Goal: Task Accomplishment & Management: Complete application form

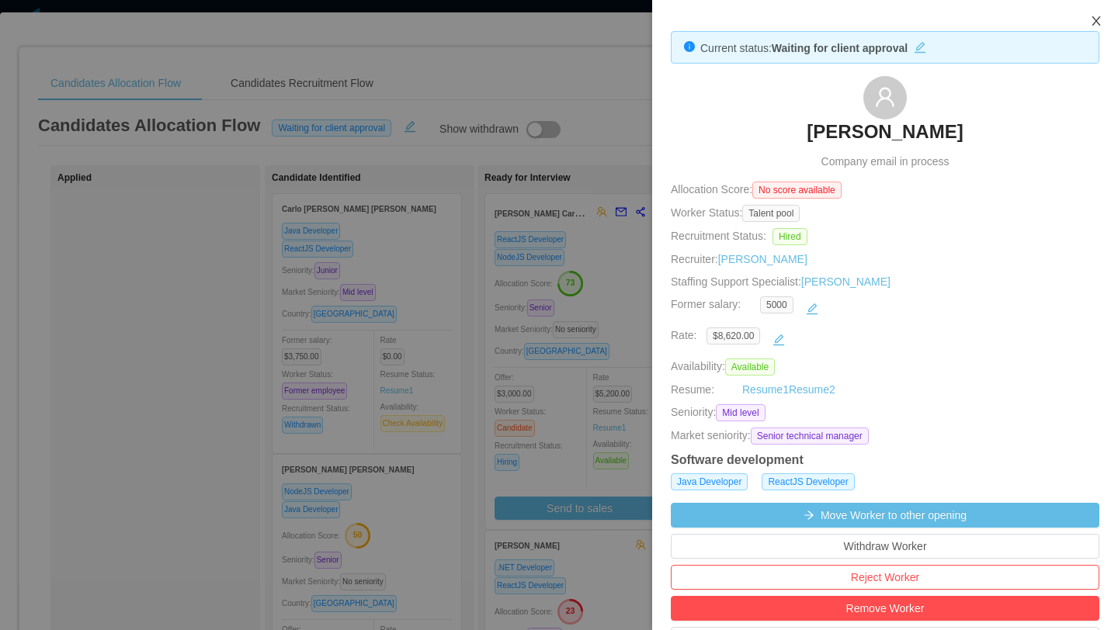
scroll to position [499, 0]
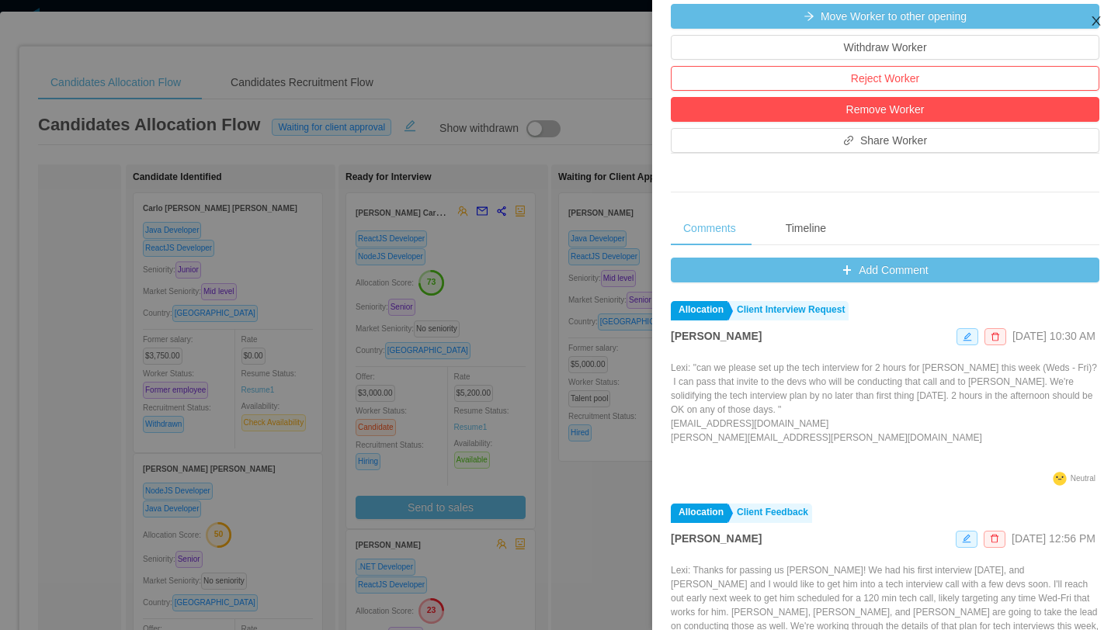
click at [1095, 25] on icon "icon: close" at bounding box center [1096, 21] width 12 height 12
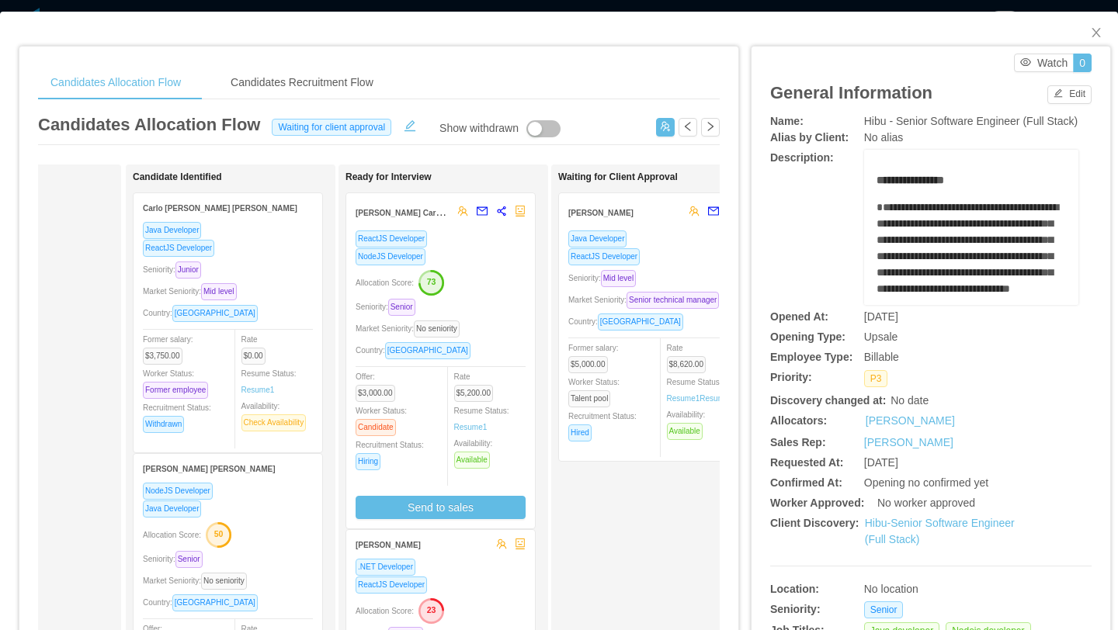
scroll to position [0, 0]
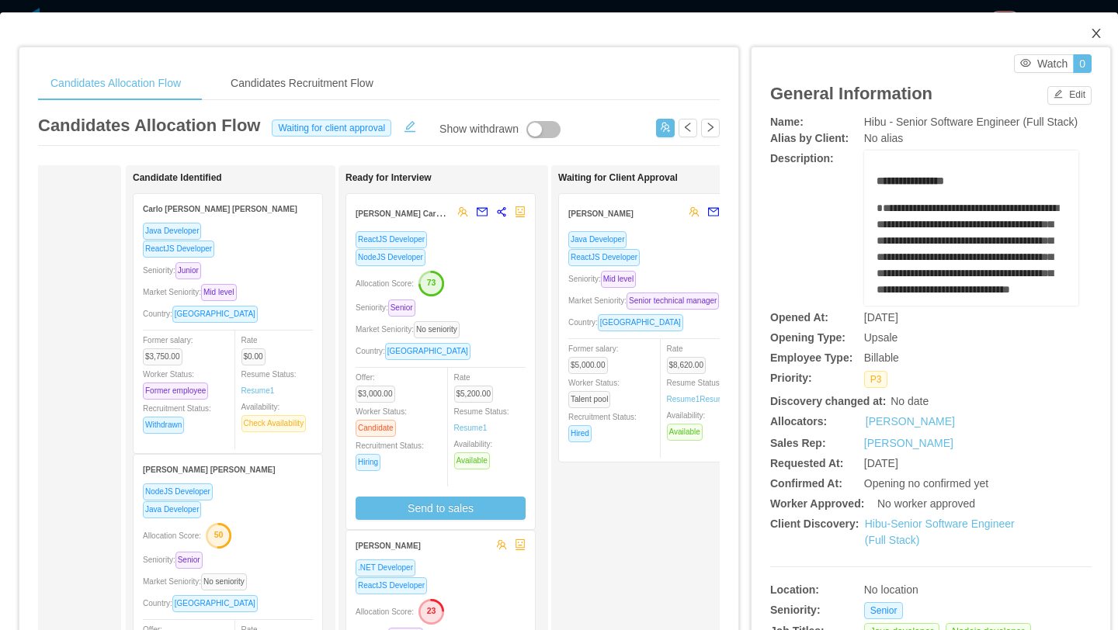
click at [1097, 36] on icon "icon: close" at bounding box center [1096, 33] width 12 height 12
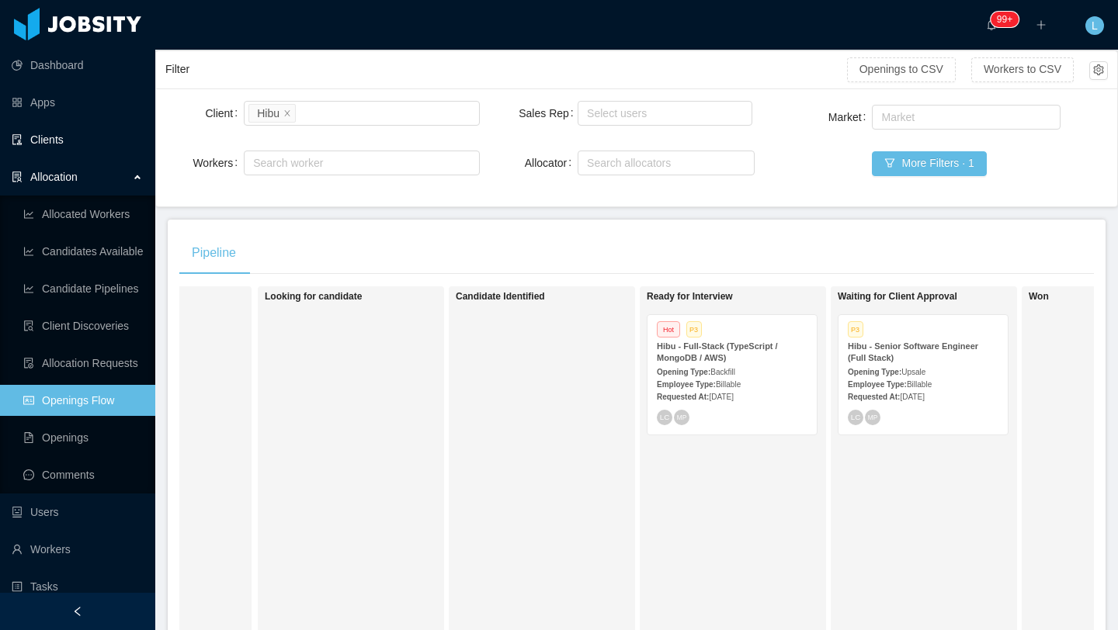
click at [66, 146] on link "Clients" at bounding box center [77, 139] width 131 height 31
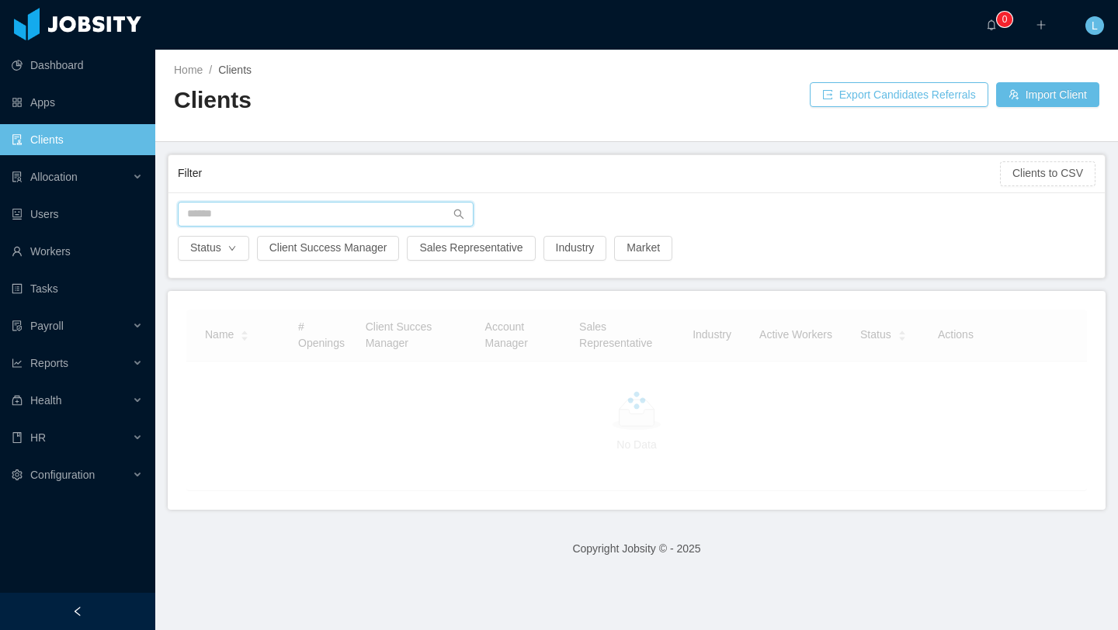
click at [350, 216] on input "text" at bounding box center [326, 214] width 296 height 25
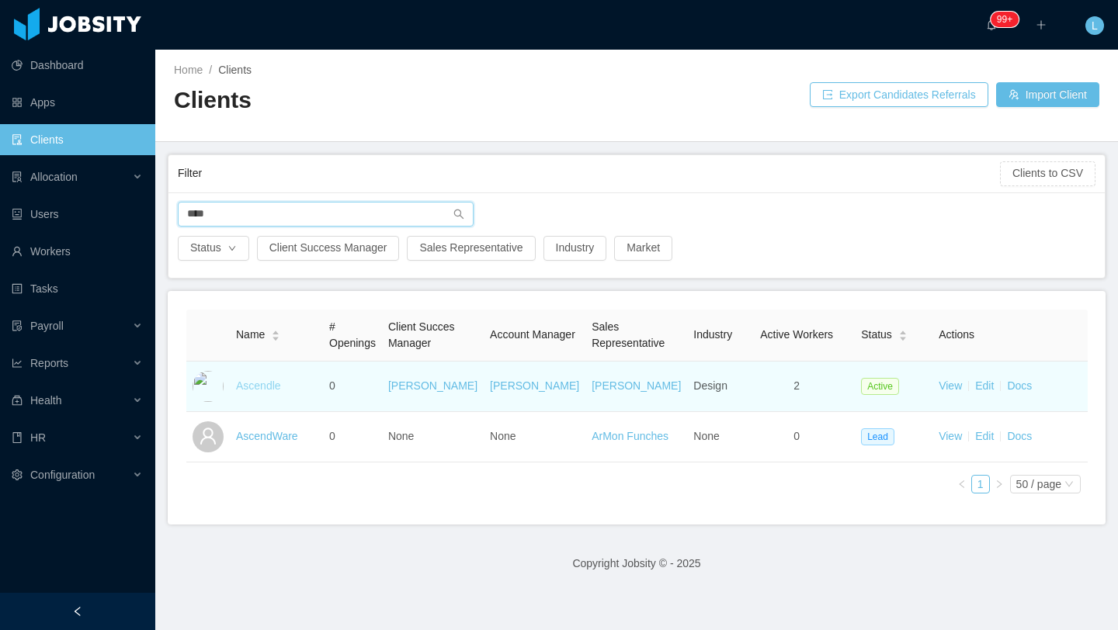
type input "****"
click at [276, 388] on link "Ascendle" at bounding box center [258, 386] width 45 height 12
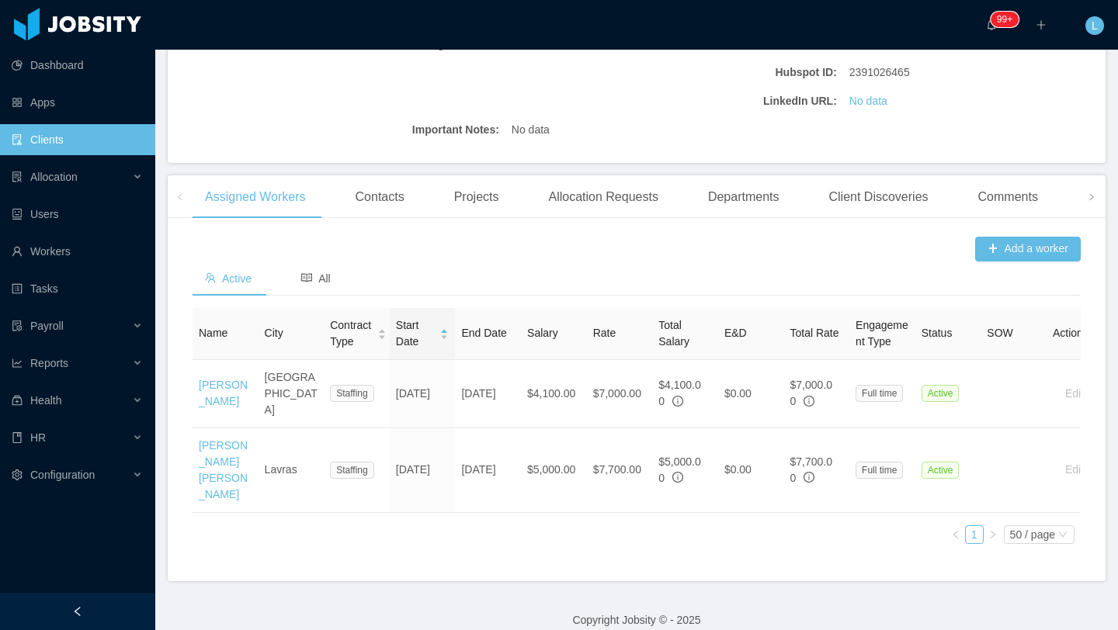
scroll to position [341, 0]
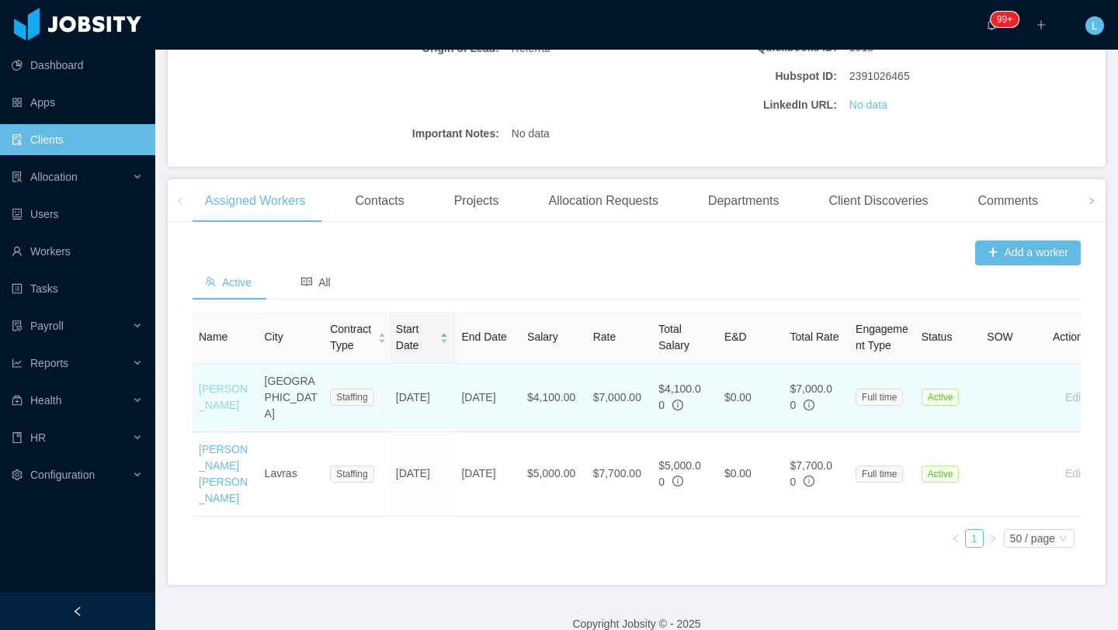
click at [206, 411] on link "[PERSON_NAME]" at bounding box center [223, 397] width 49 height 29
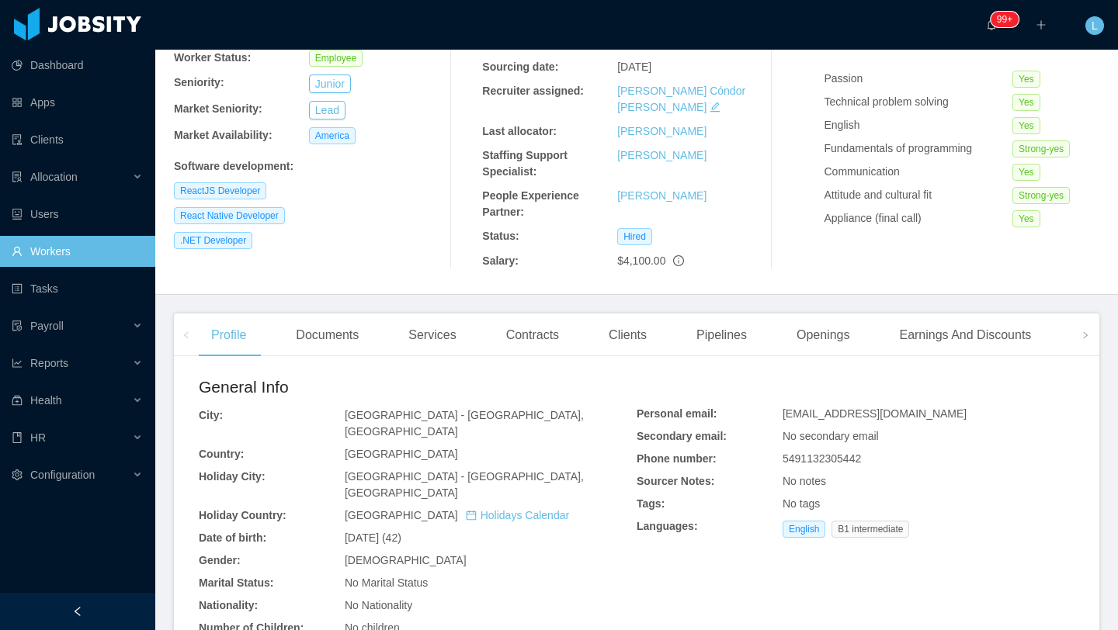
scroll to position [178, 0]
click at [529, 314] on div "Contracts" at bounding box center [533, 335] width 78 height 43
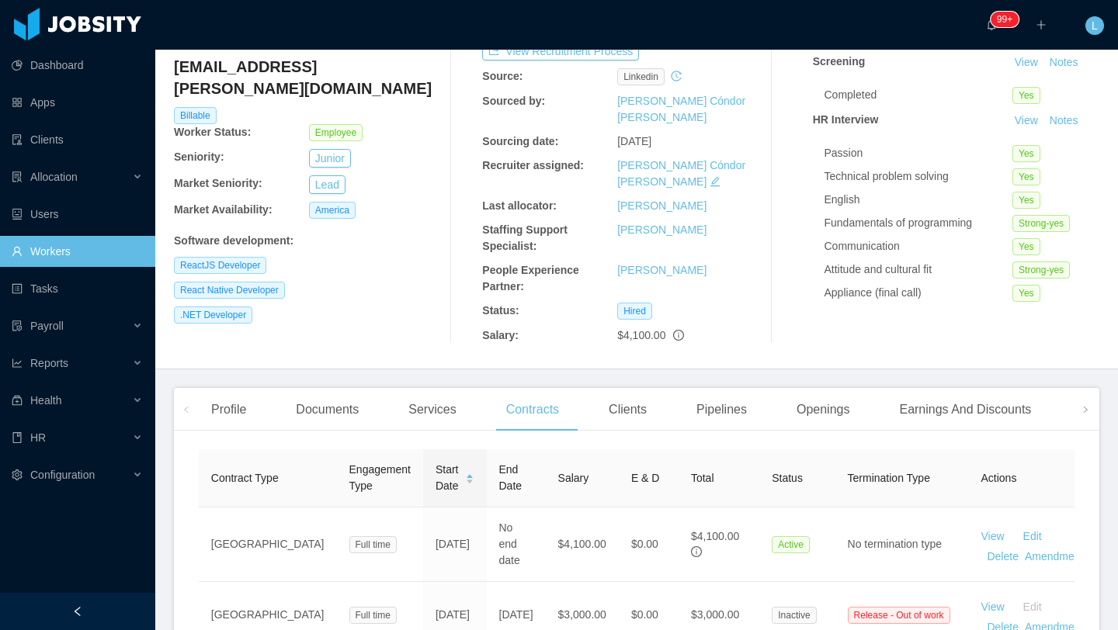
scroll to position [178, 0]
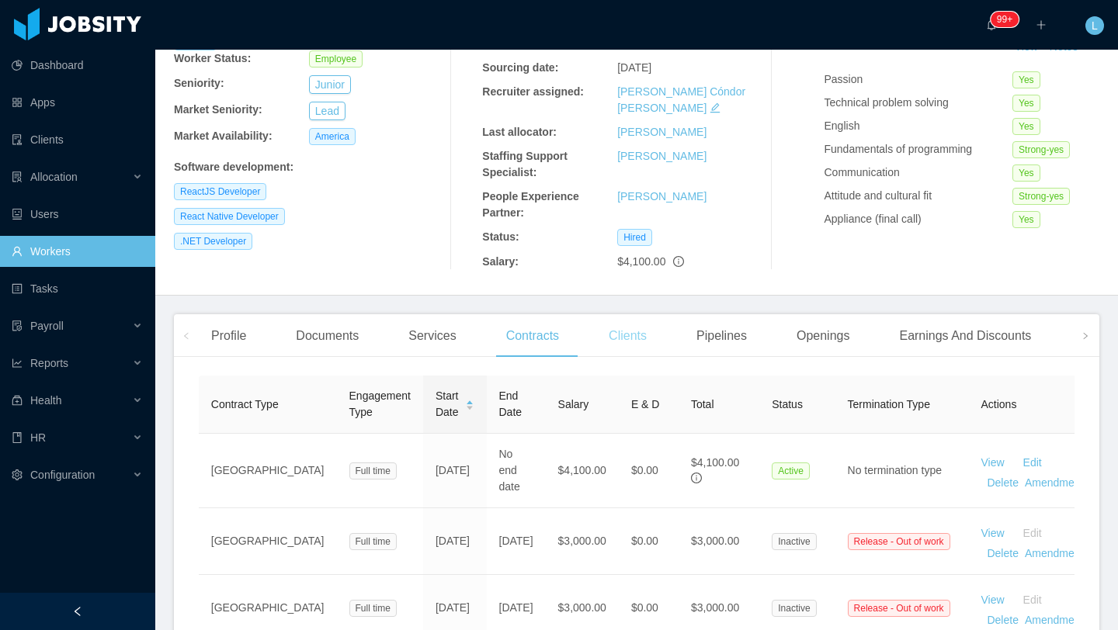
click at [636, 314] on div "Clients" at bounding box center [627, 335] width 63 height 43
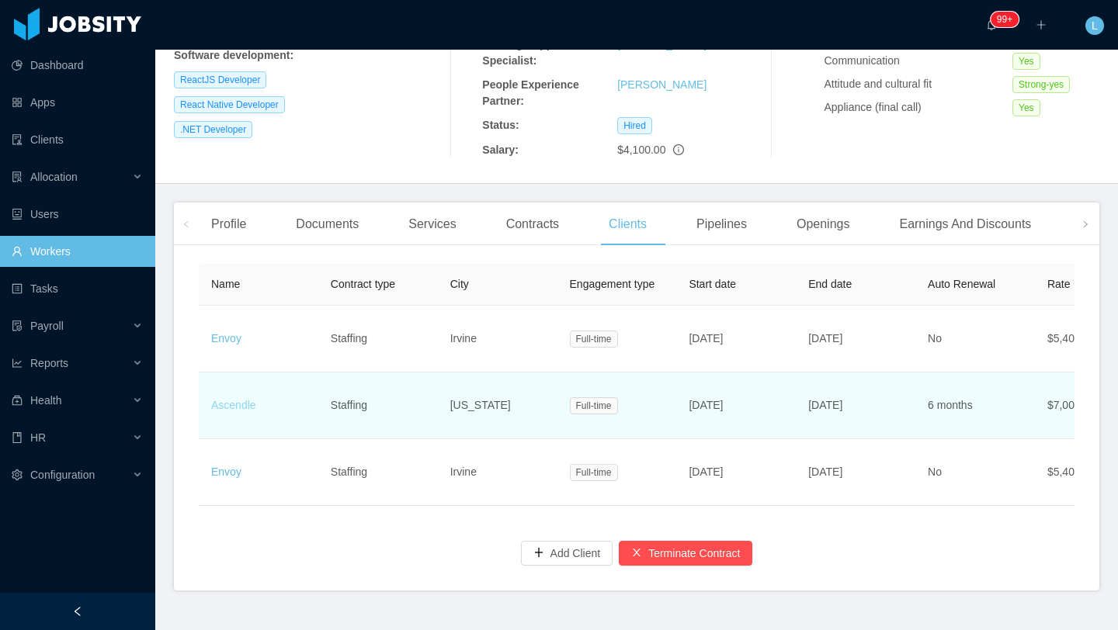
click at [224, 399] on link "Ascendle" at bounding box center [233, 405] width 45 height 12
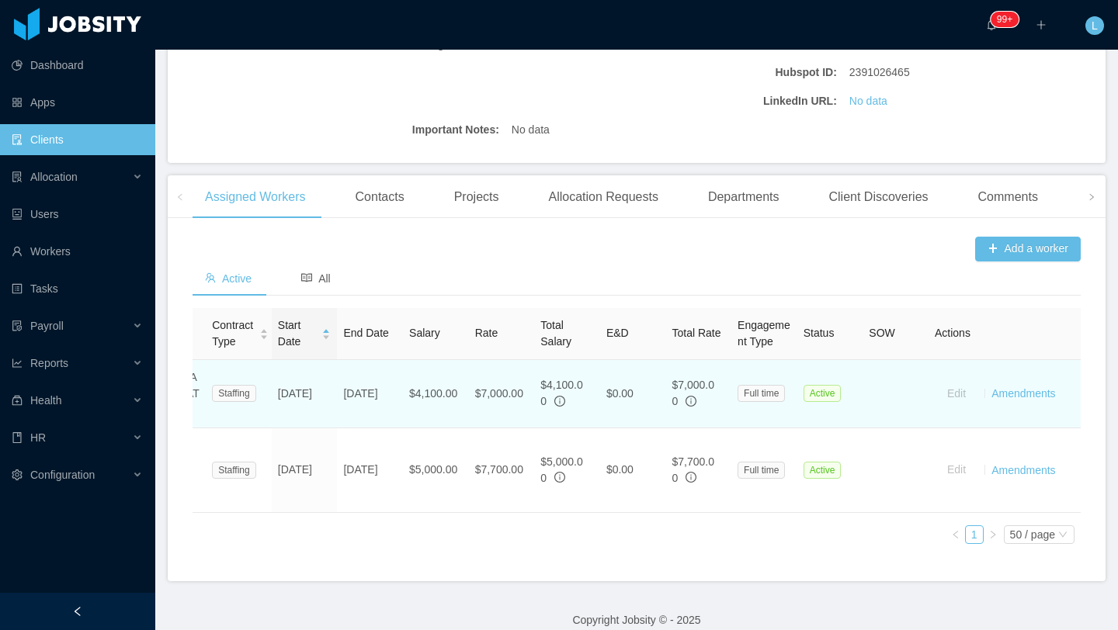
scroll to position [0, 121]
click at [1036, 393] on link "Amendments" at bounding box center [1020, 393] width 64 height 12
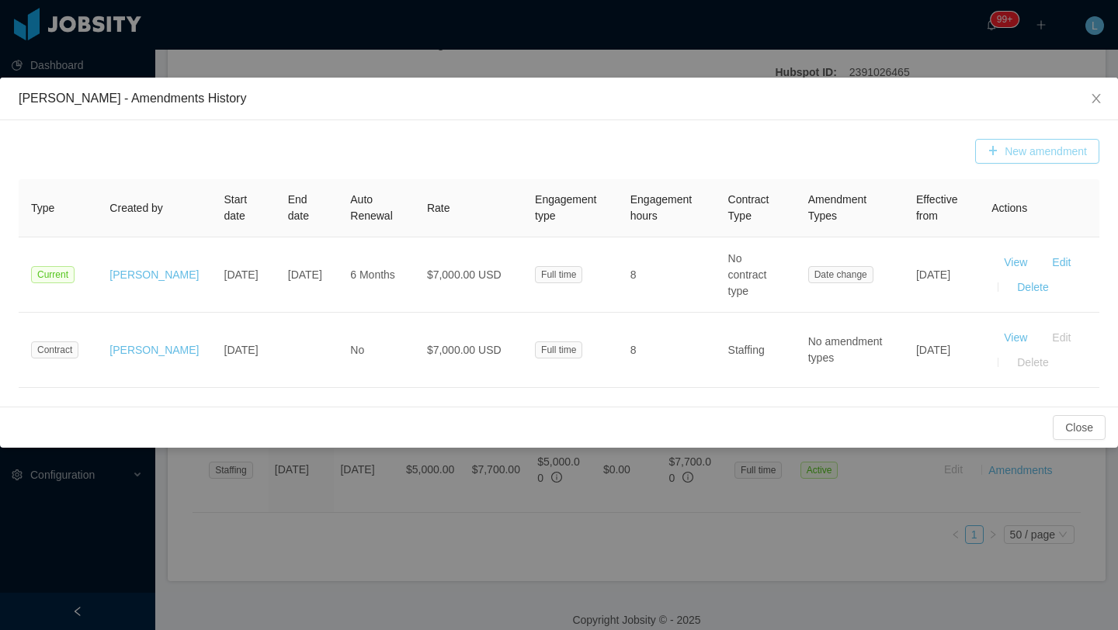
click at [1048, 155] on button "New amendment" at bounding box center [1037, 151] width 124 height 25
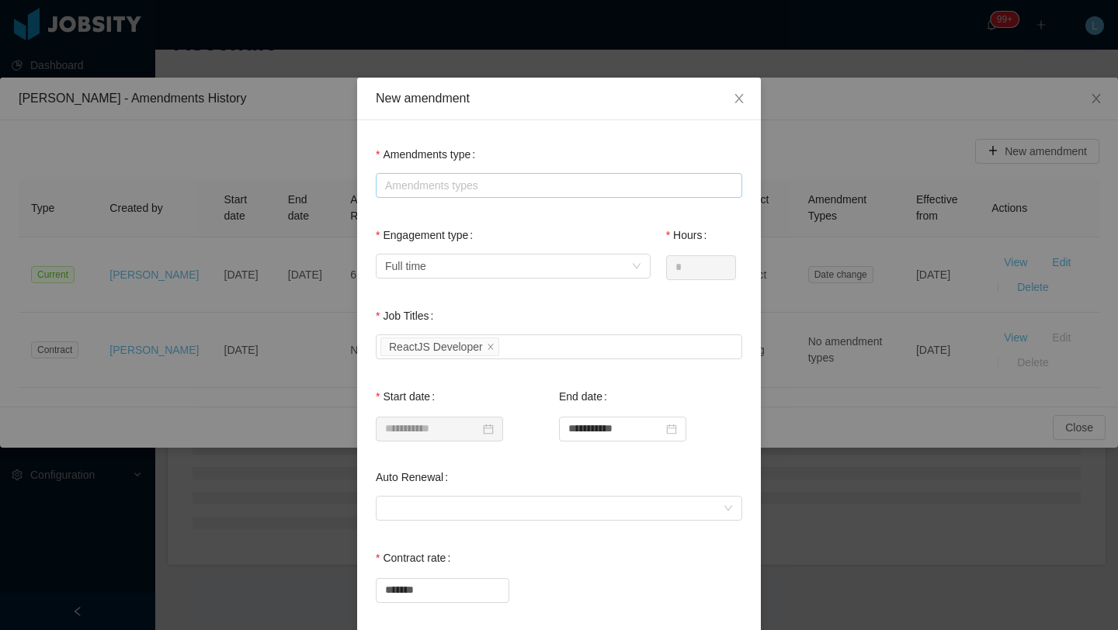
click at [507, 178] on div "Amendments types" at bounding box center [555, 186] width 341 height 16
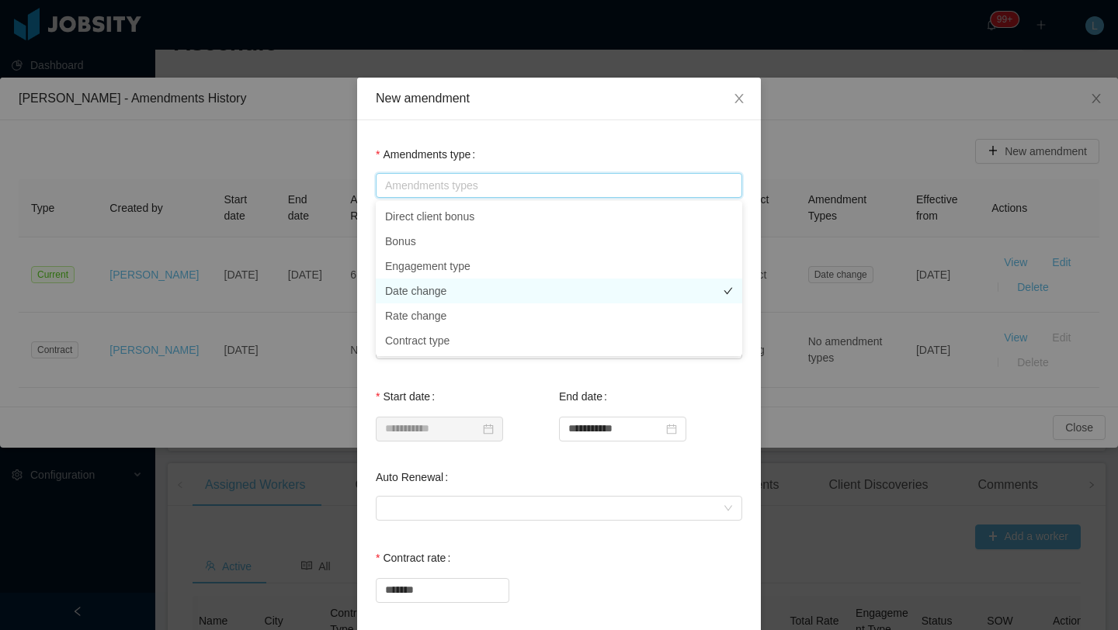
scroll to position [345, 0]
click at [444, 289] on li "Date change" at bounding box center [559, 291] width 366 height 25
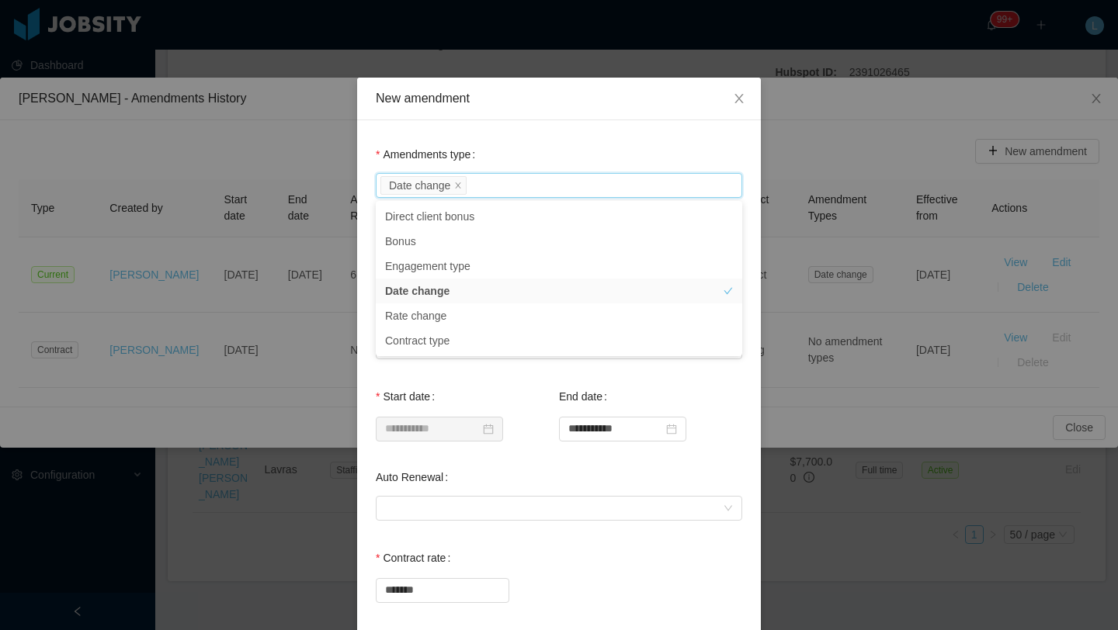
click at [515, 368] on div "Job Titles Select Job Titles ReactJS Developer" at bounding box center [559, 340] width 366 height 81
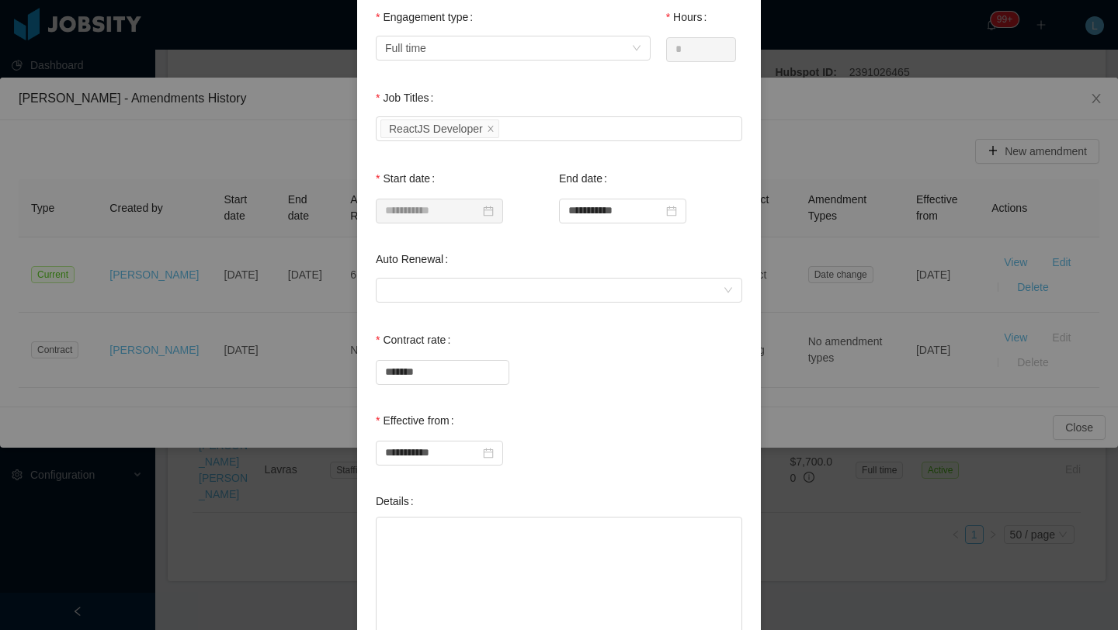
scroll to position [219, 0]
click at [531, 286] on div at bounding box center [554, 289] width 338 height 23
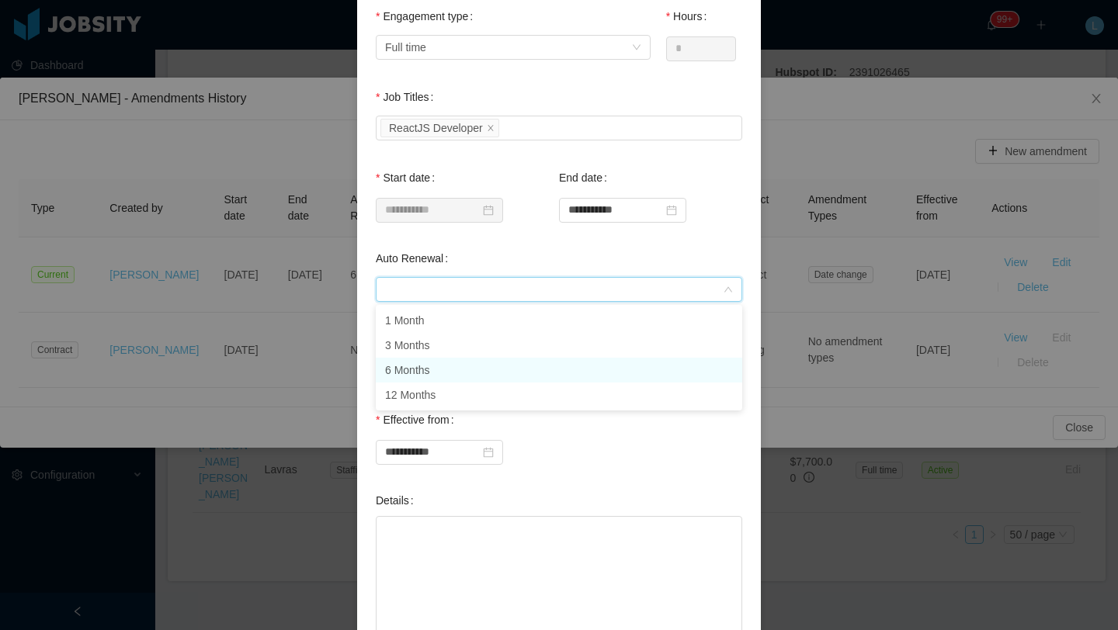
click at [433, 373] on li "6 Months" at bounding box center [559, 370] width 366 height 25
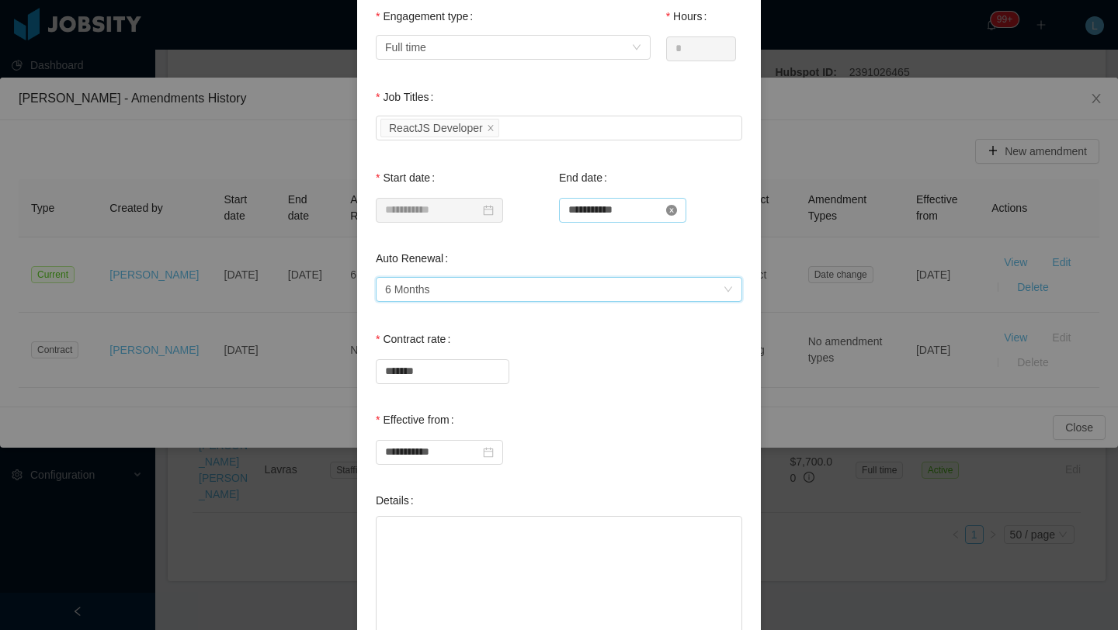
click at [677, 208] on icon "icon: close-circle" at bounding box center [671, 210] width 11 height 11
click at [657, 207] on input at bounding box center [622, 210] width 127 height 25
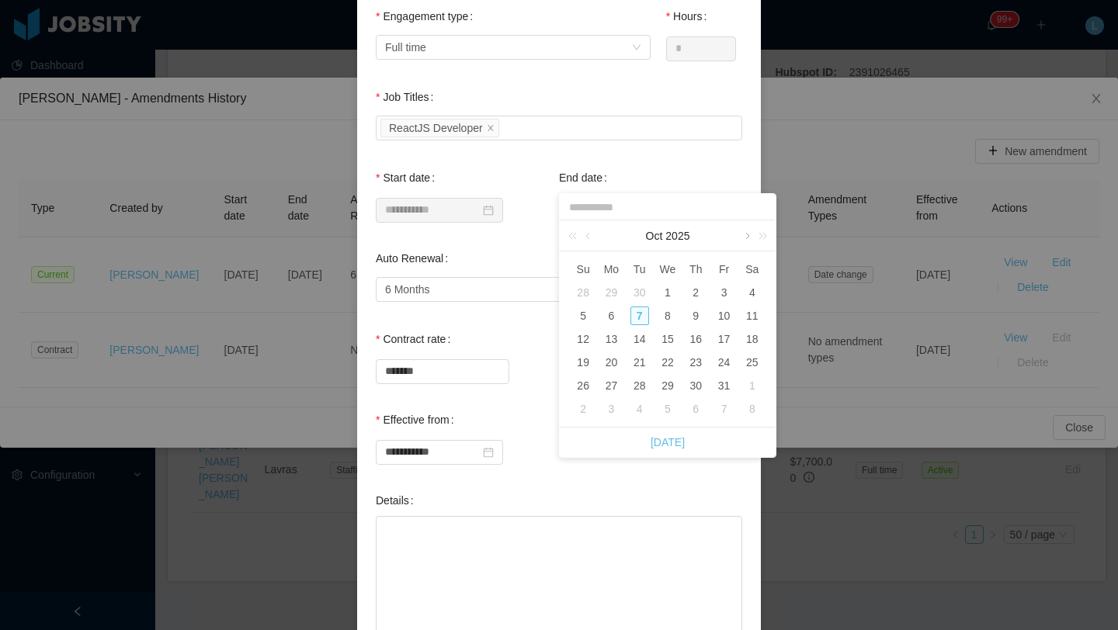
click at [743, 237] on link at bounding box center [746, 235] width 14 height 31
click at [724, 364] on div "23" at bounding box center [724, 362] width 19 height 19
type input "**********"
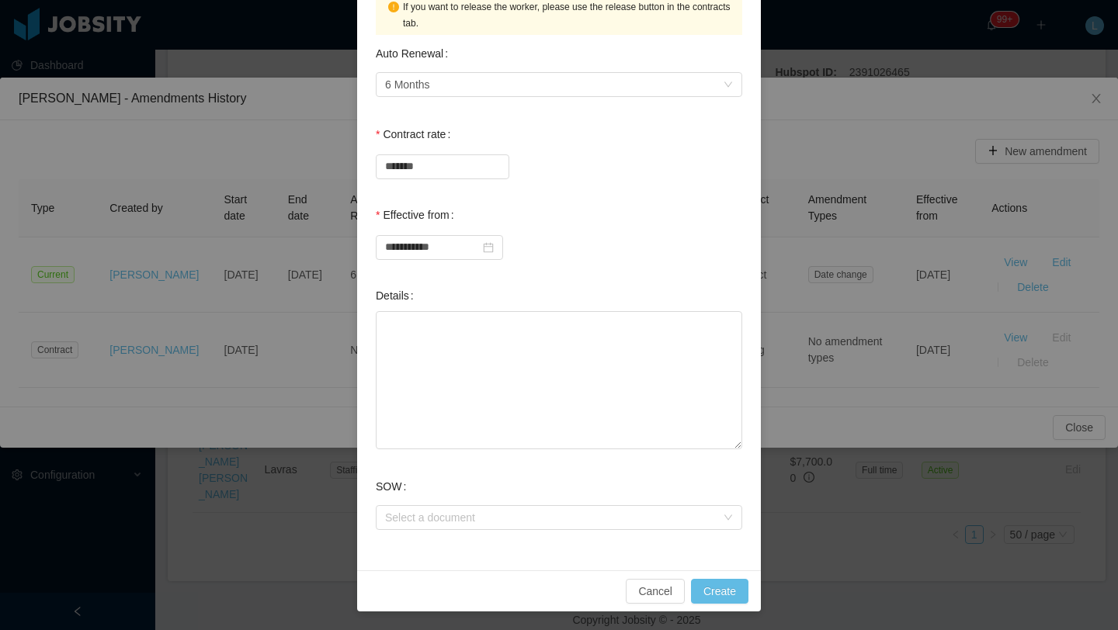
scroll to position [455, 0]
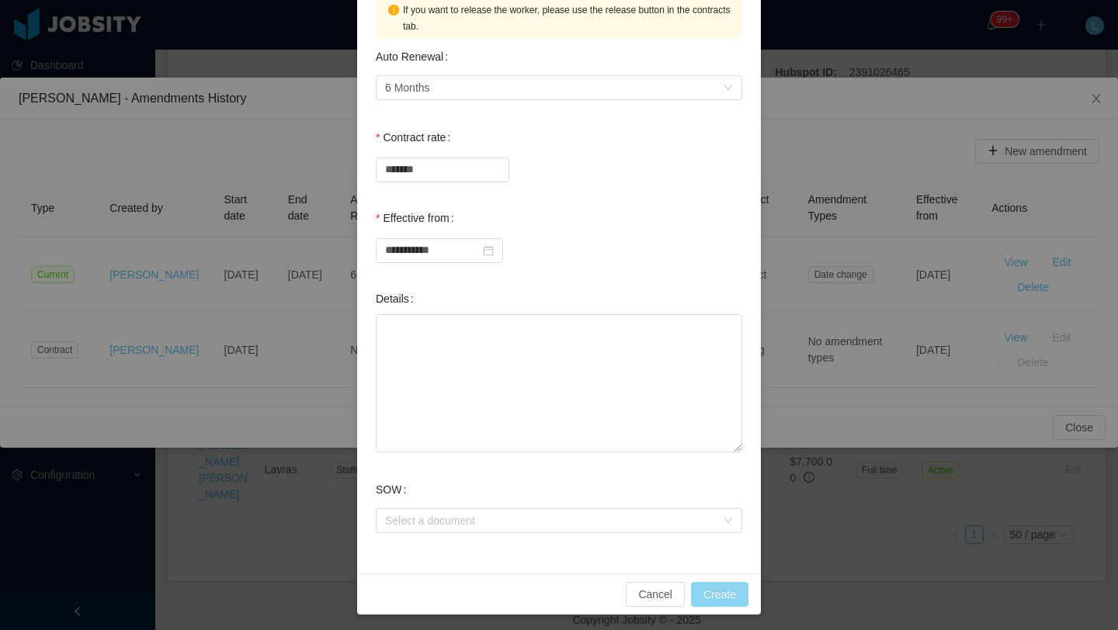
click at [737, 587] on button "Create" at bounding box center [719, 594] width 57 height 25
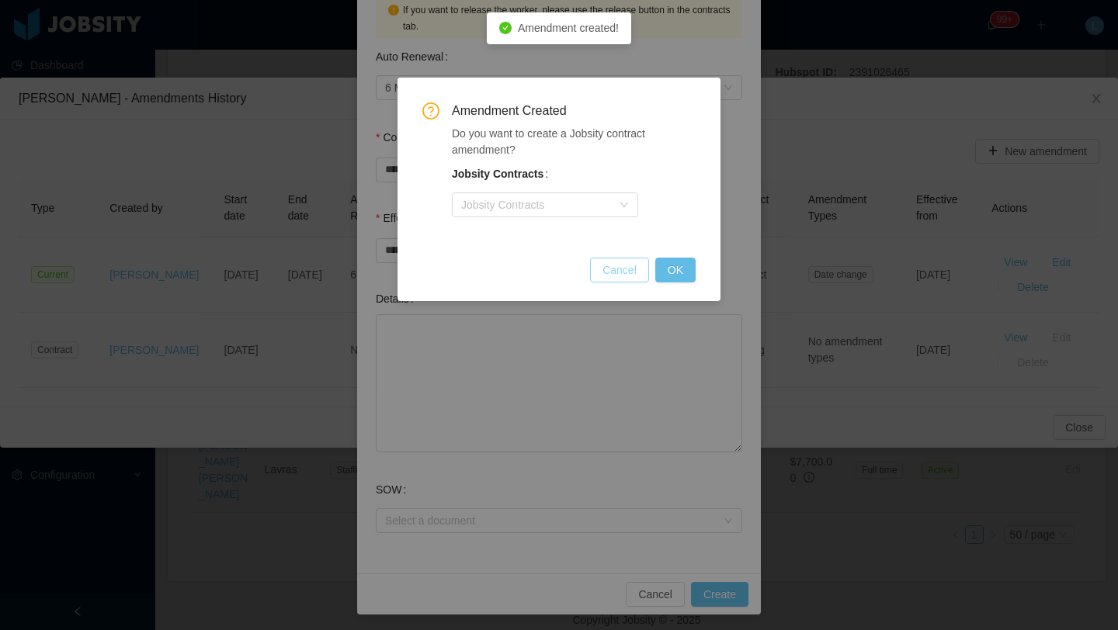
click at [601, 273] on button "Cancel" at bounding box center [619, 270] width 59 height 25
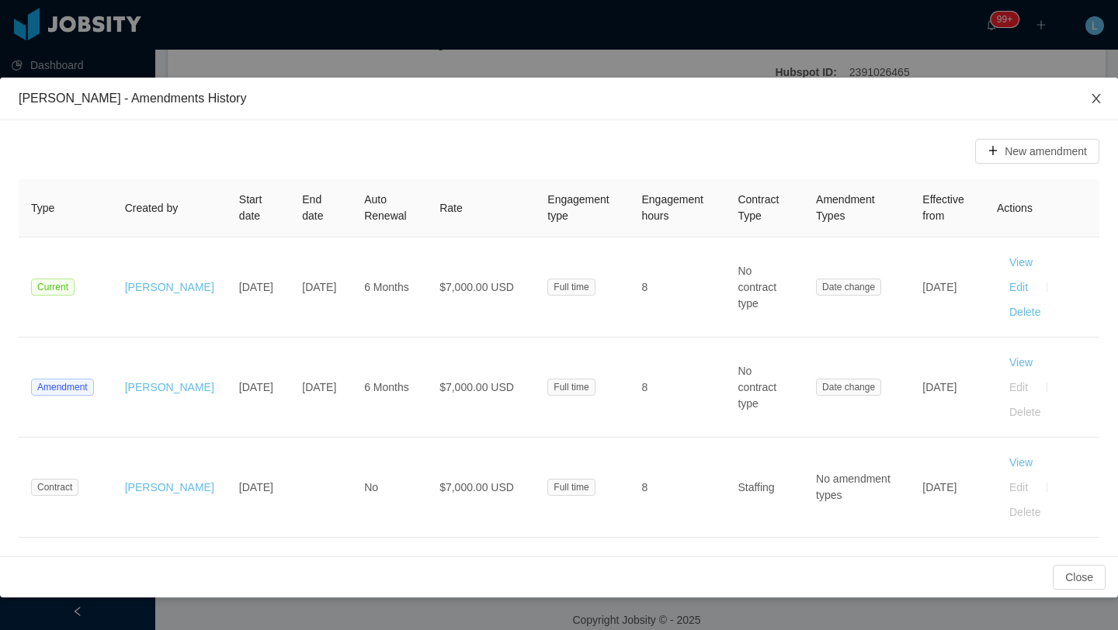
click at [1100, 102] on icon "icon: close" at bounding box center [1096, 98] width 12 height 12
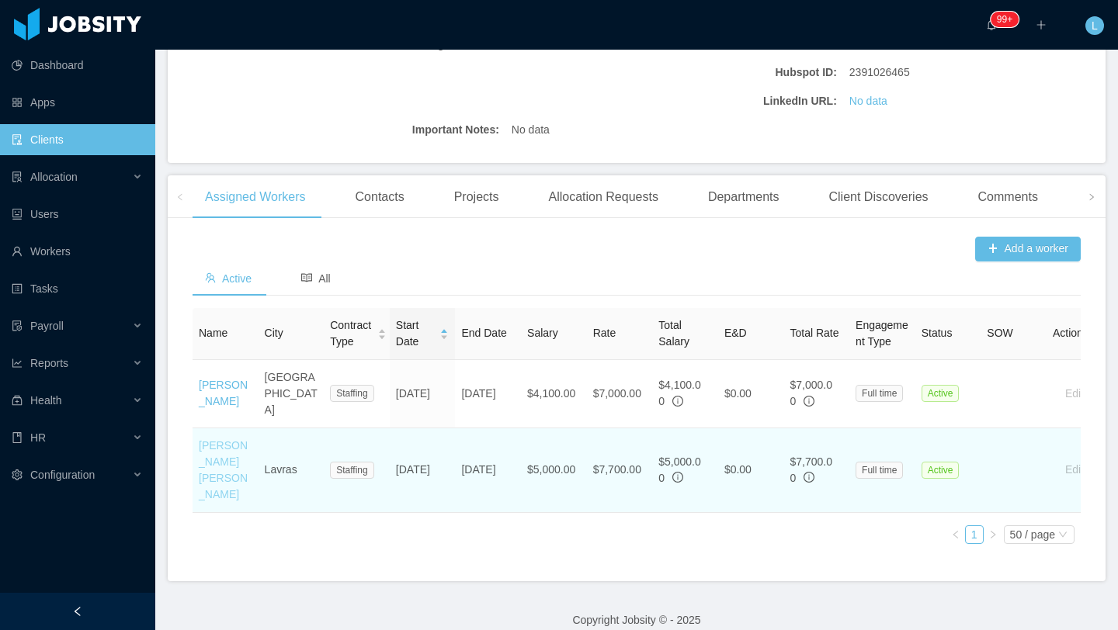
click at [216, 478] on link "[PERSON_NAME] [PERSON_NAME]" at bounding box center [223, 469] width 49 height 61
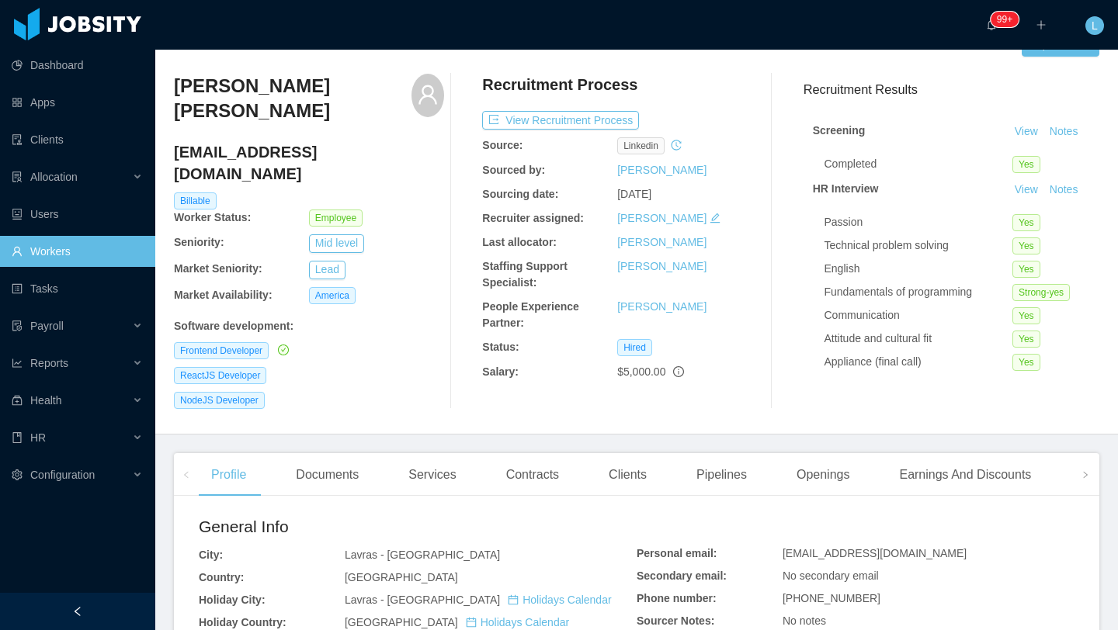
scroll to position [44, 0]
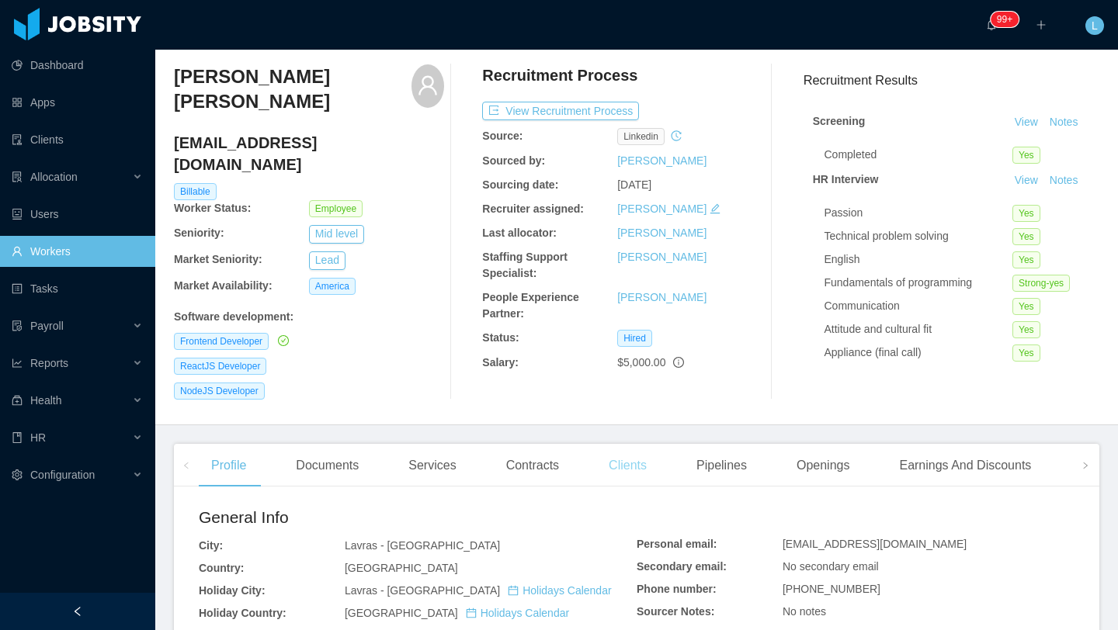
click at [633, 445] on div "Clients" at bounding box center [627, 465] width 63 height 43
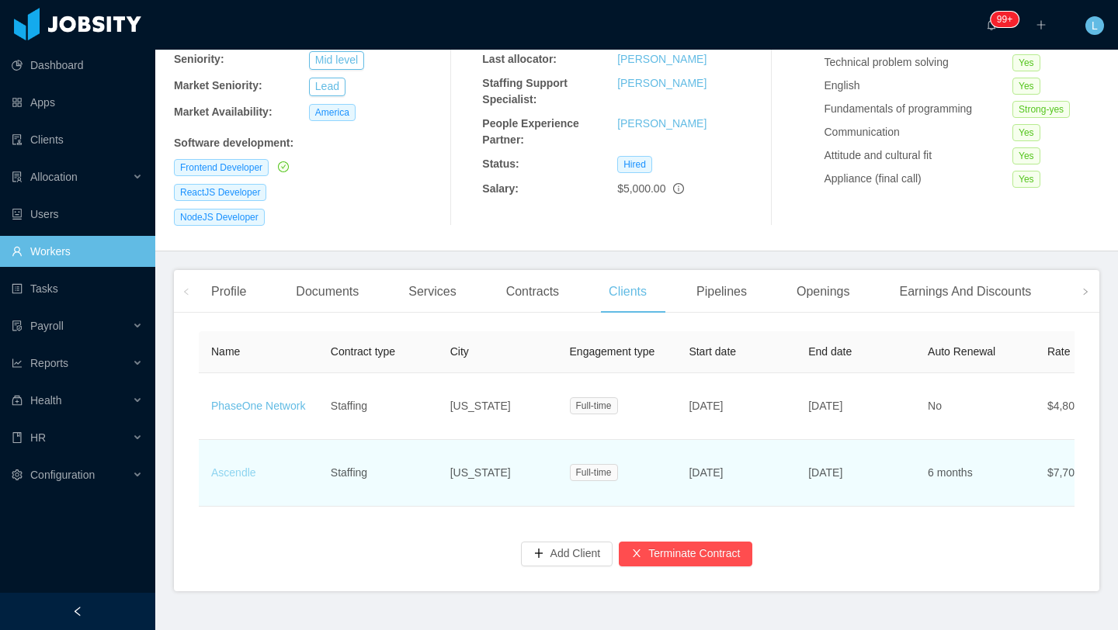
click at [220, 466] on link "Ascendle" at bounding box center [233, 472] width 45 height 12
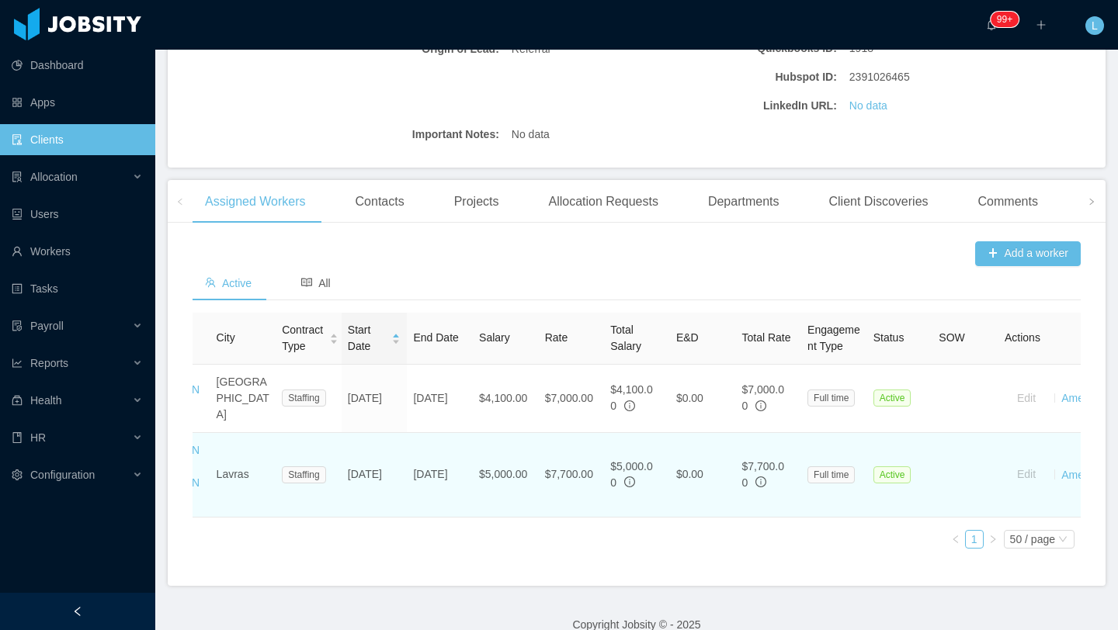
scroll to position [0, 121]
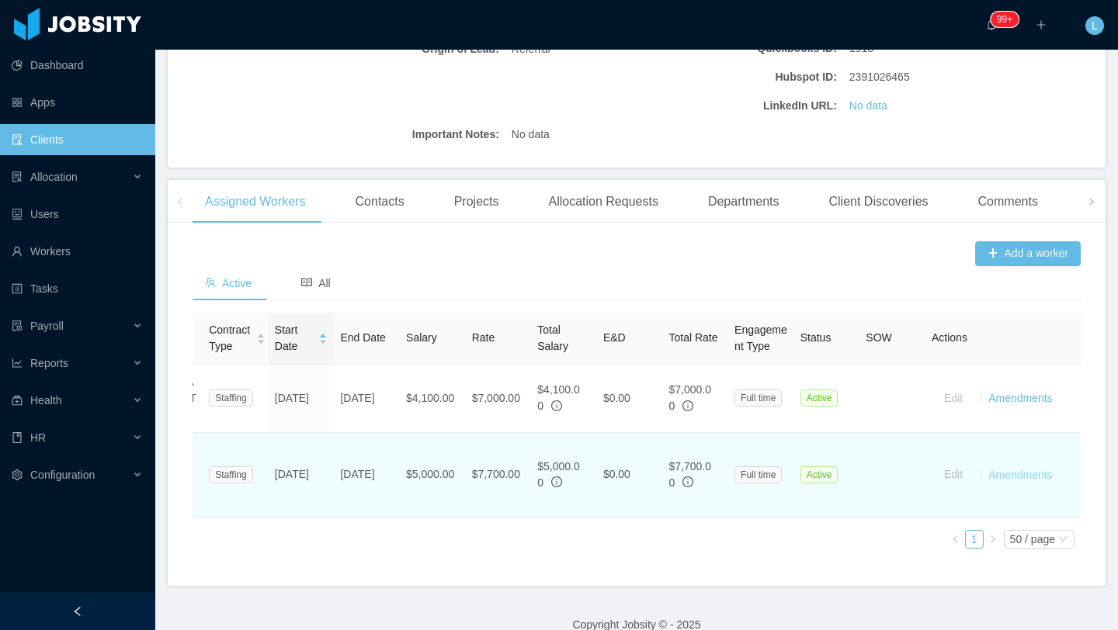
click at [1039, 468] on link "Amendments" at bounding box center [1020, 474] width 64 height 12
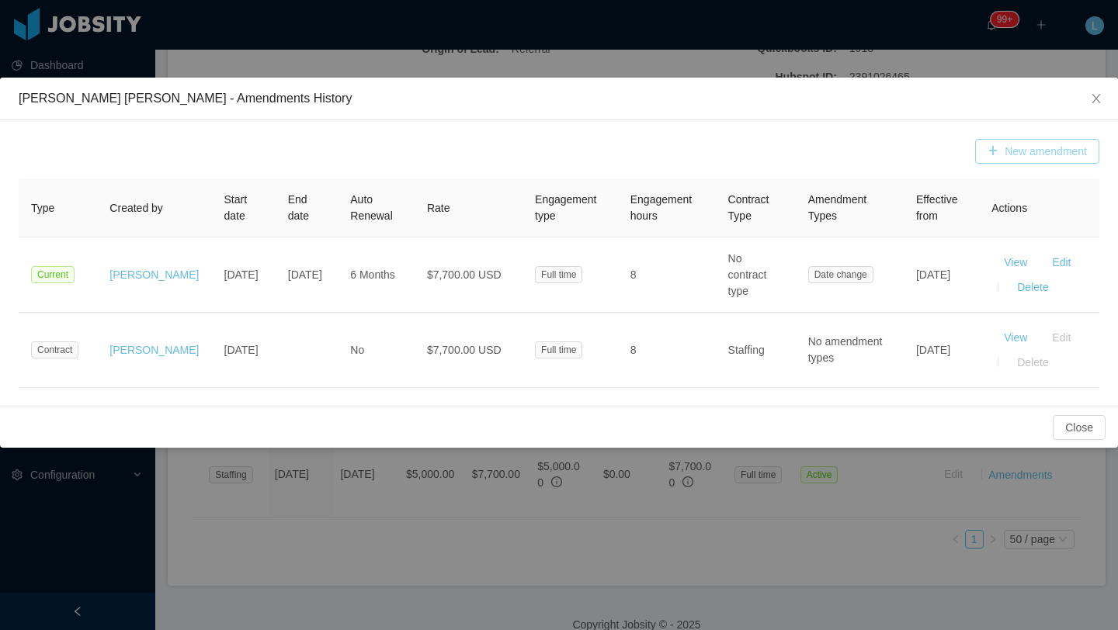
click at [1015, 151] on button "New amendment" at bounding box center [1037, 151] width 124 height 25
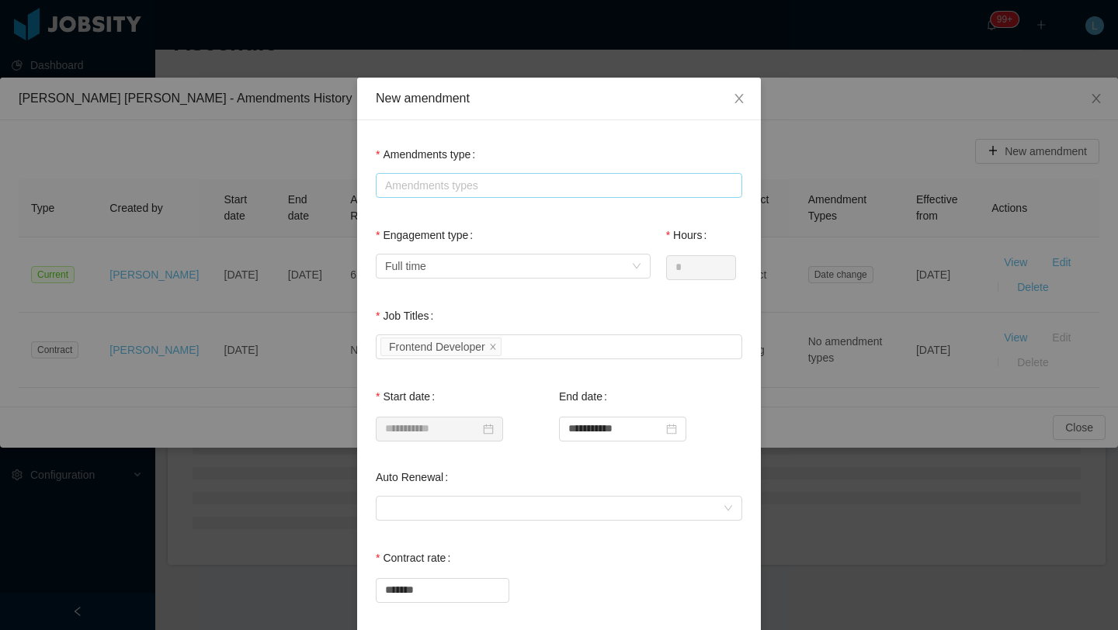
click at [450, 183] on div "Amendments types" at bounding box center [555, 186] width 341 height 16
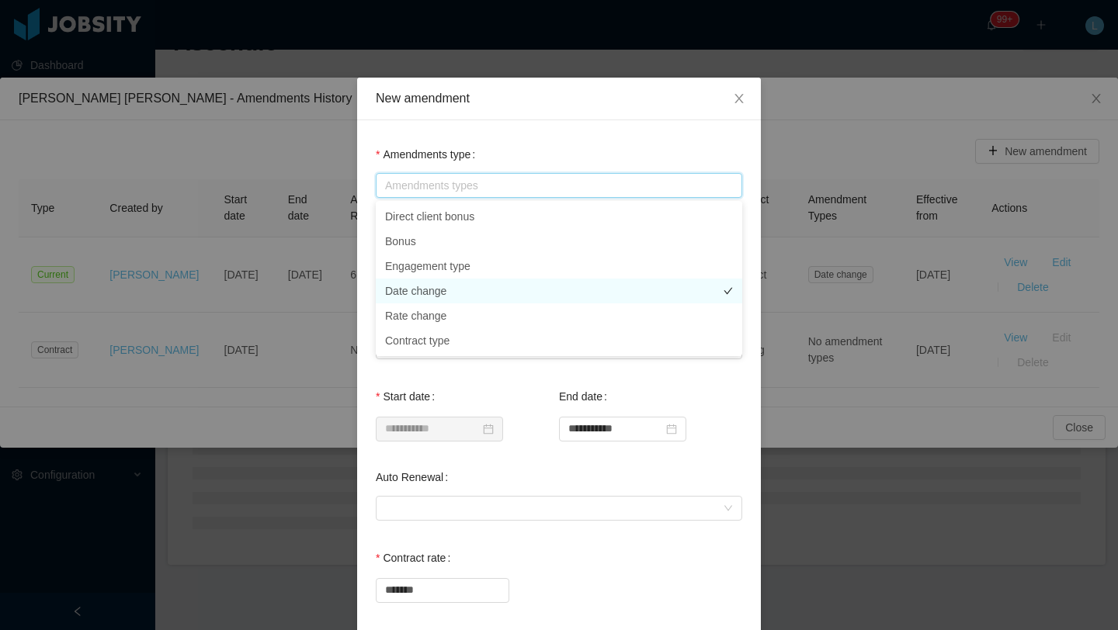
click at [448, 294] on li "Date change" at bounding box center [559, 291] width 366 height 25
click at [660, 430] on input "**********" at bounding box center [622, 429] width 127 height 25
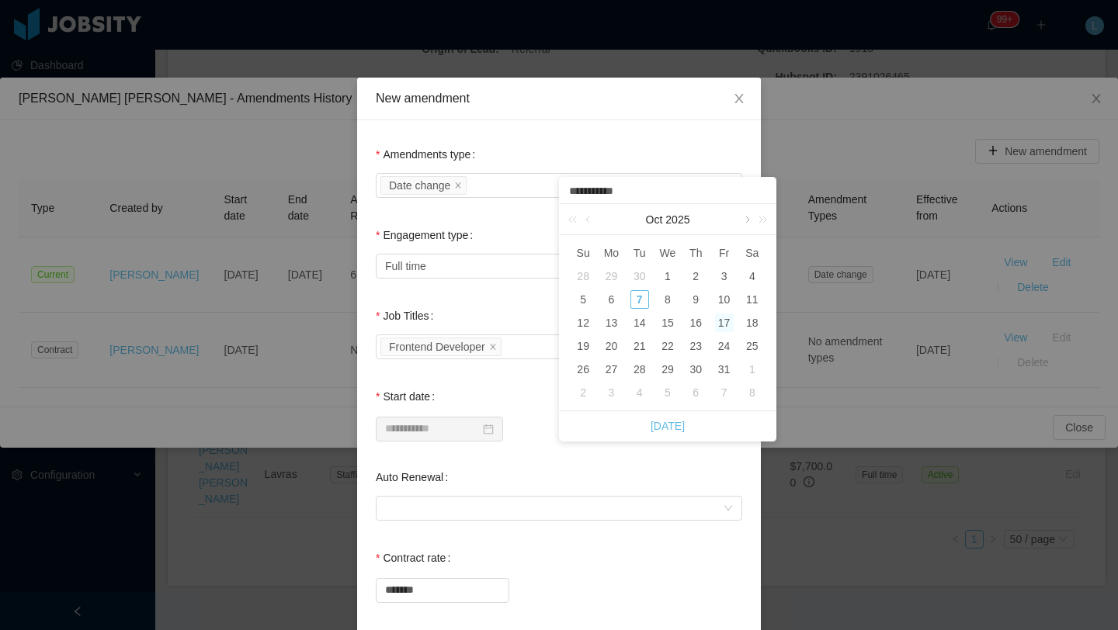
click at [745, 218] on link at bounding box center [746, 219] width 14 height 31
click at [719, 351] on div "23" at bounding box center [724, 346] width 19 height 19
type input "**********"
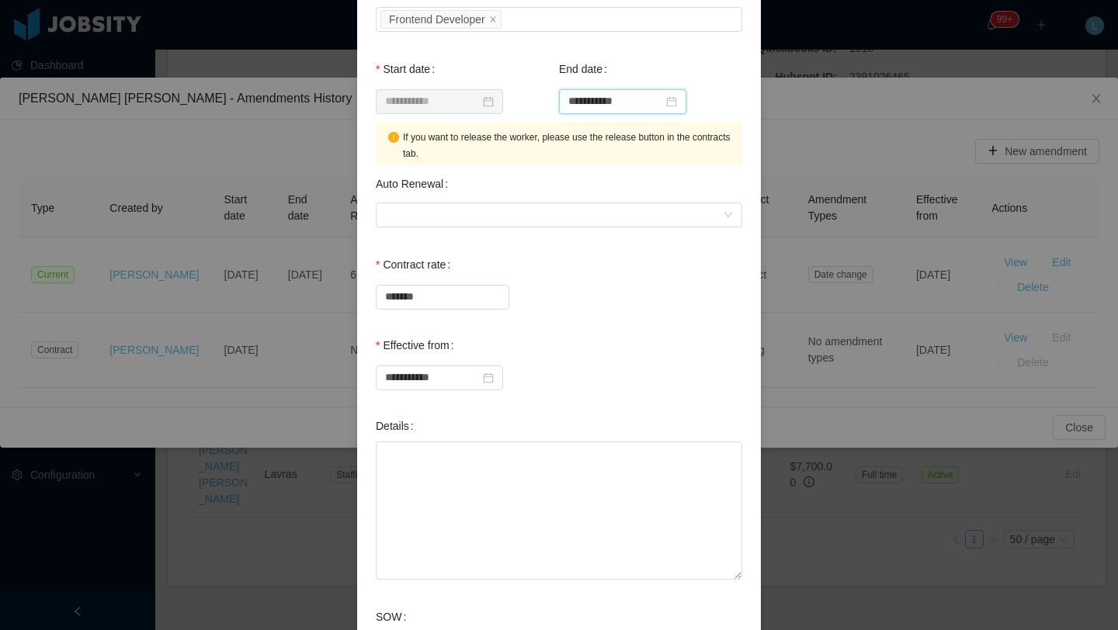
scroll to position [332, 0]
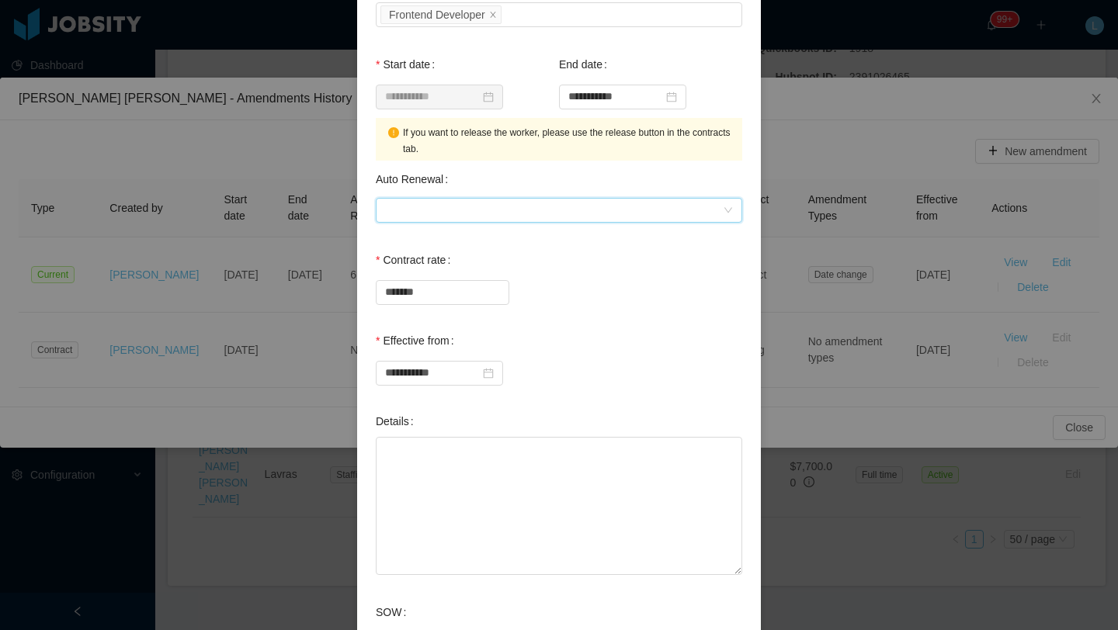
click at [616, 218] on div at bounding box center [554, 210] width 338 height 23
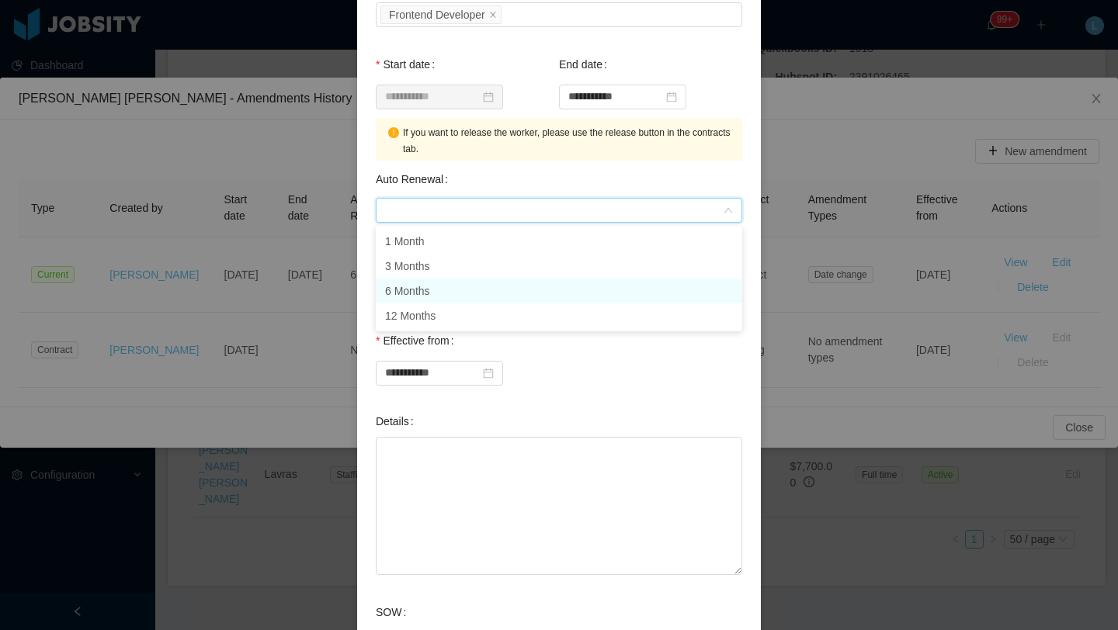
click at [469, 290] on li "6 Months" at bounding box center [559, 291] width 366 height 25
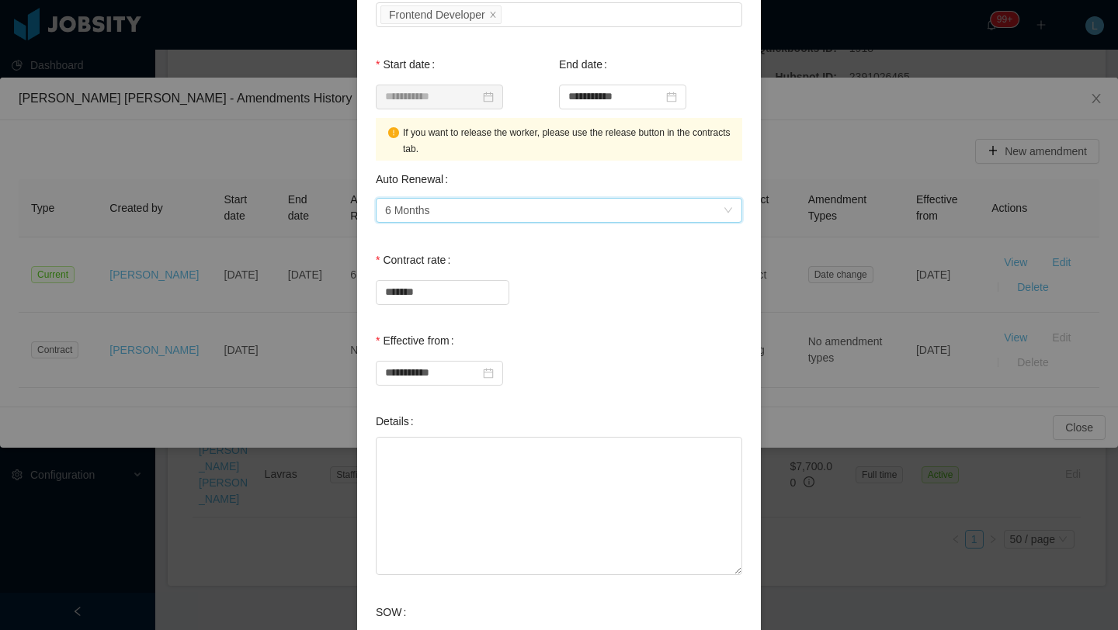
click at [620, 289] on div "*******" at bounding box center [559, 291] width 366 height 31
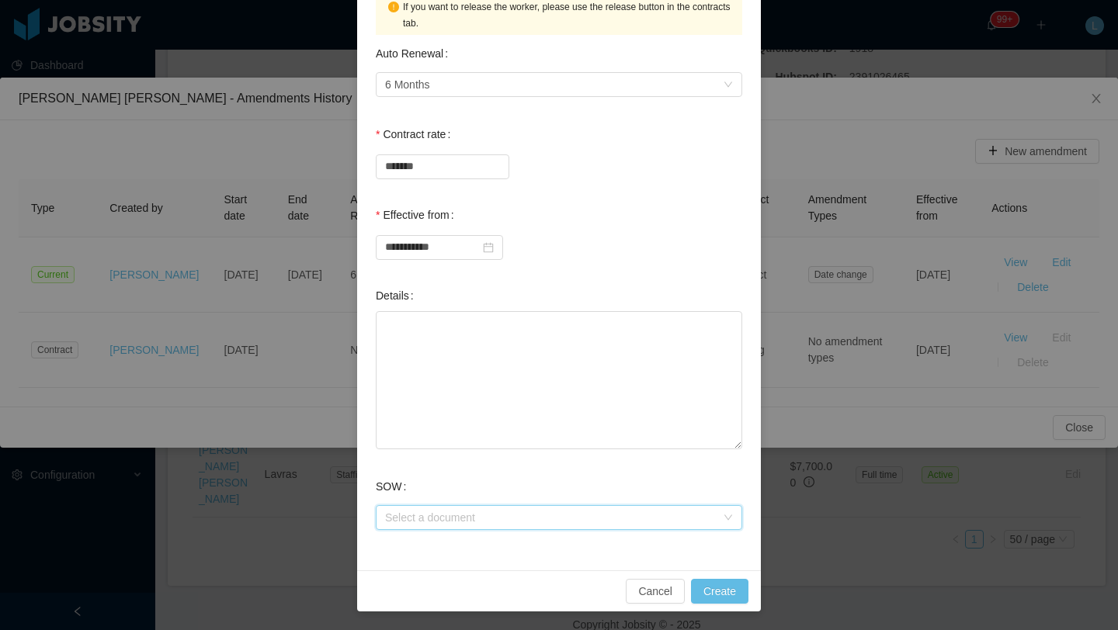
click at [627, 527] on div "Select a document" at bounding box center [554, 517] width 338 height 23
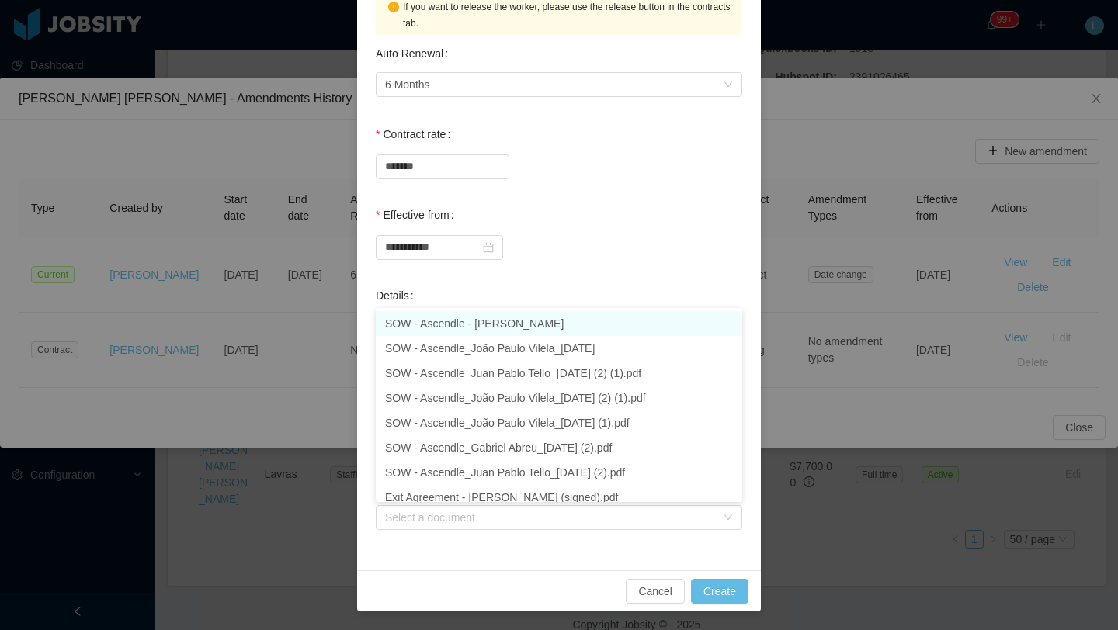
click at [594, 560] on div "**********" at bounding box center [559, 116] width 404 height 908
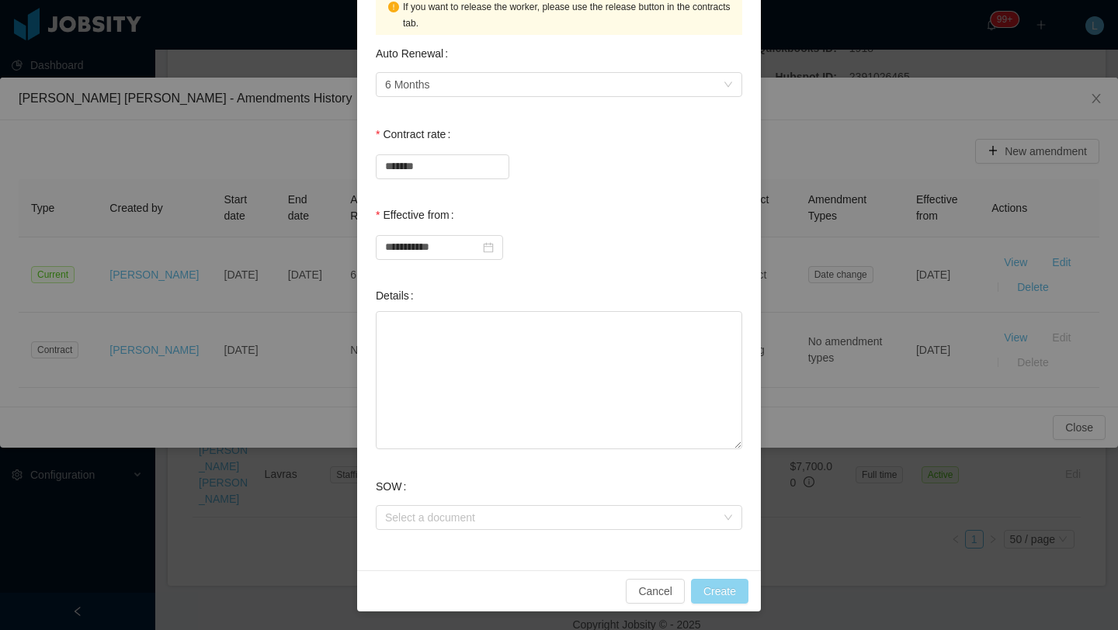
click at [731, 582] on button "Create" at bounding box center [719, 591] width 57 height 25
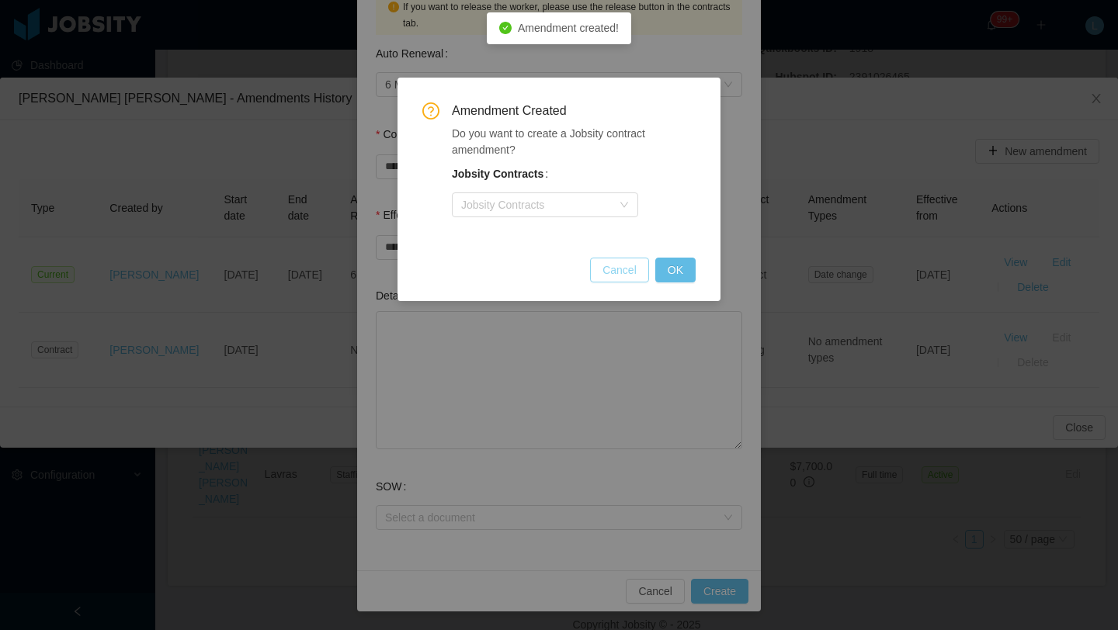
click at [639, 266] on button "Cancel" at bounding box center [619, 270] width 59 height 25
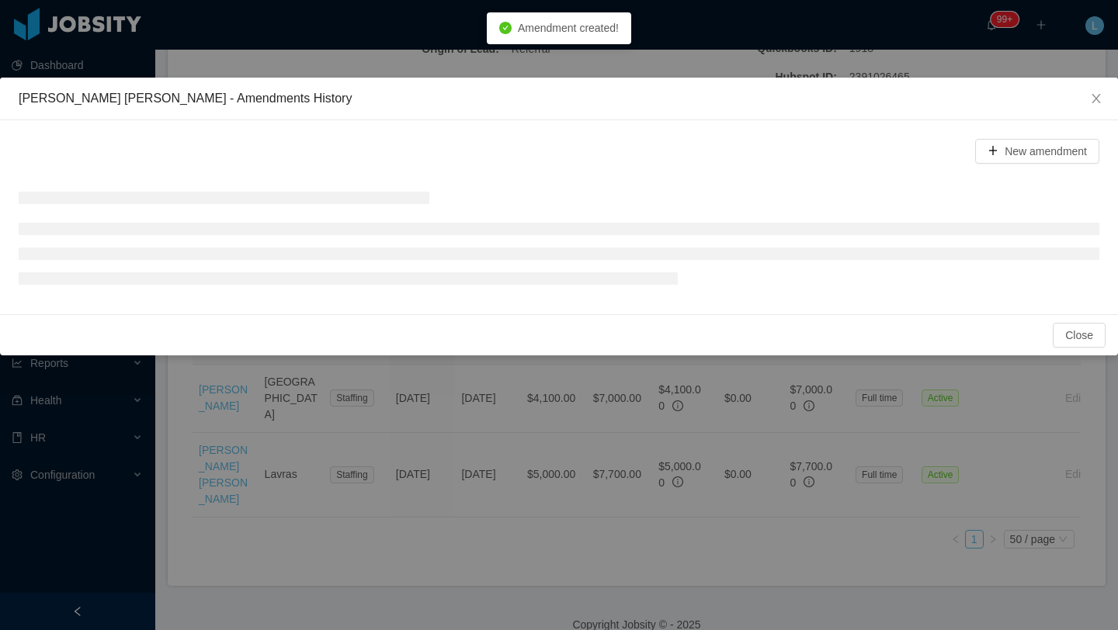
scroll to position [346, 0]
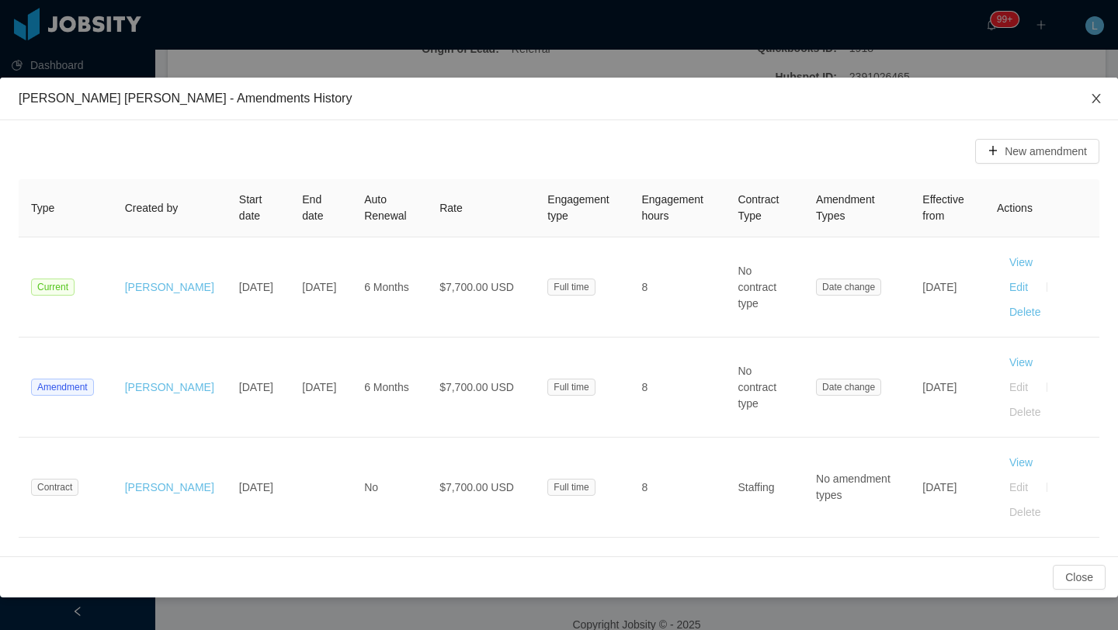
click at [1097, 103] on icon "icon: close" at bounding box center [1096, 98] width 12 height 12
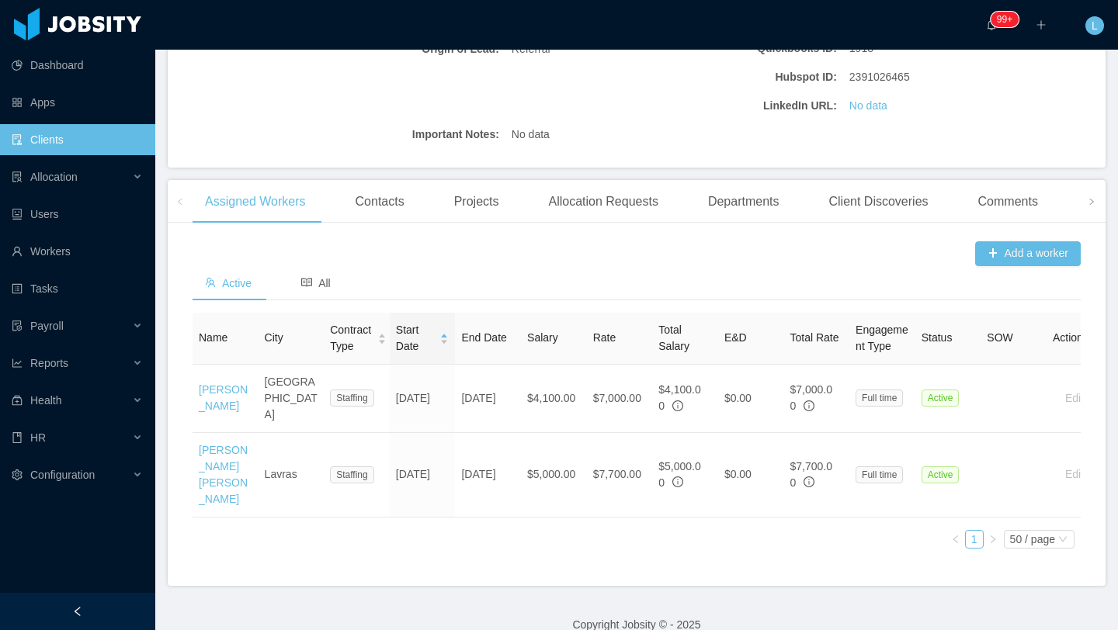
click at [78, 135] on link "Clients" at bounding box center [77, 139] width 131 height 31
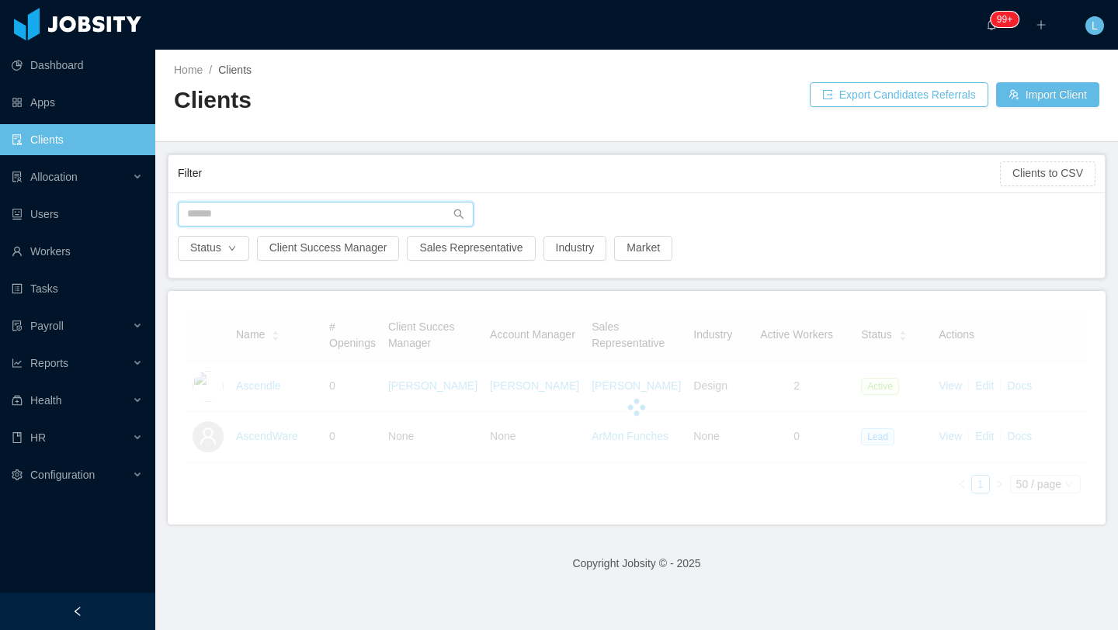
click at [376, 219] on input "text" at bounding box center [326, 214] width 296 height 25
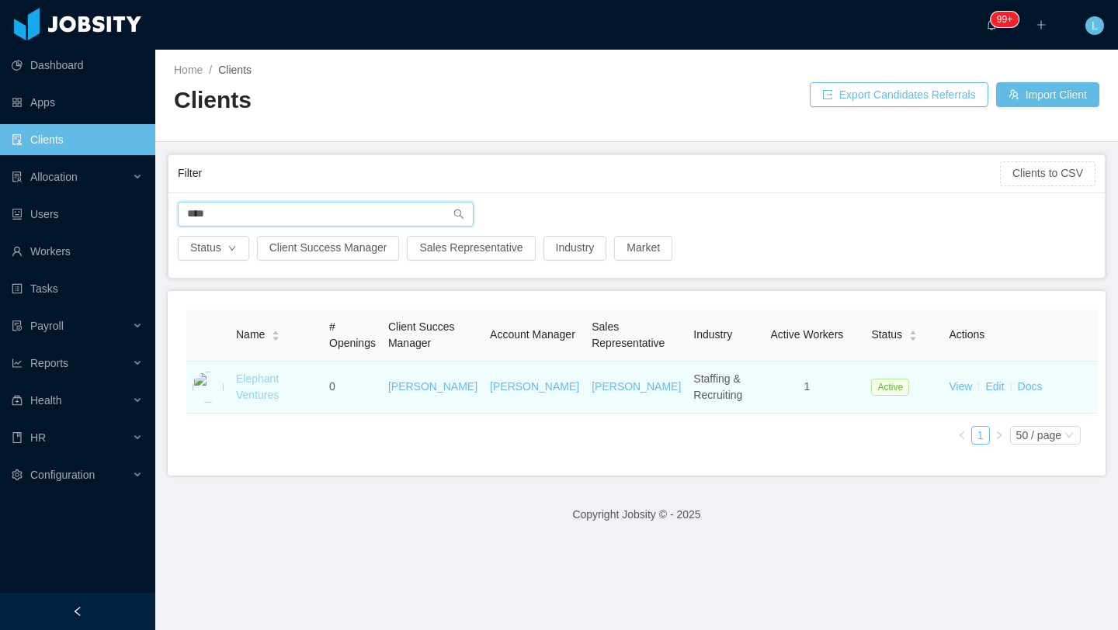
type input "****"
click at [279, 396] on link "Elephant Ventures" at bounding box center [257, 387] width 43 height 29
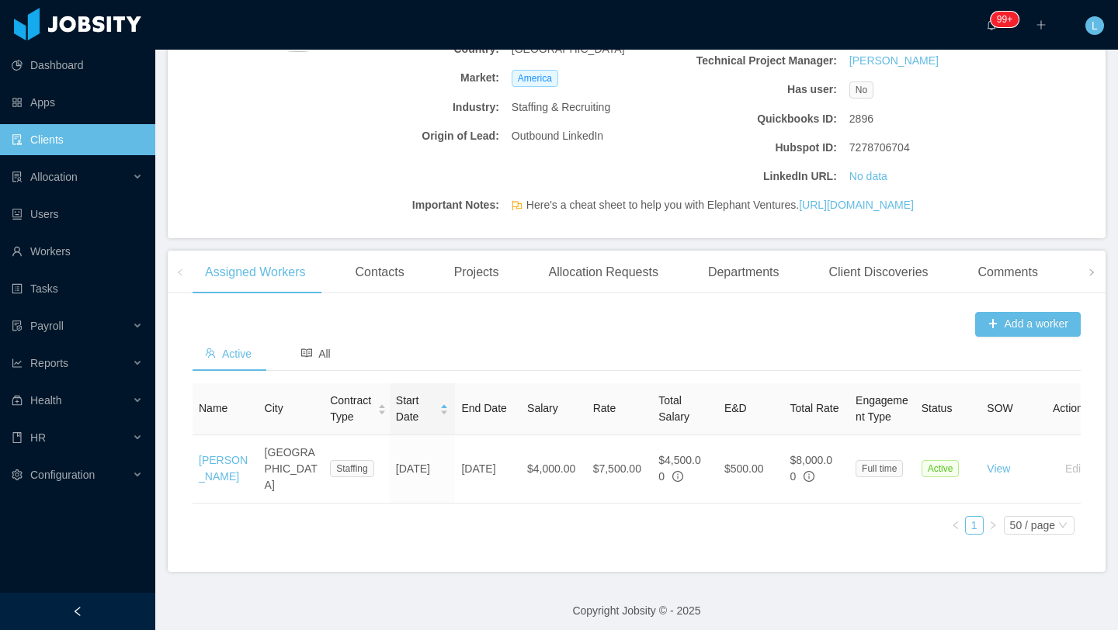
scroll to position [293, 0]
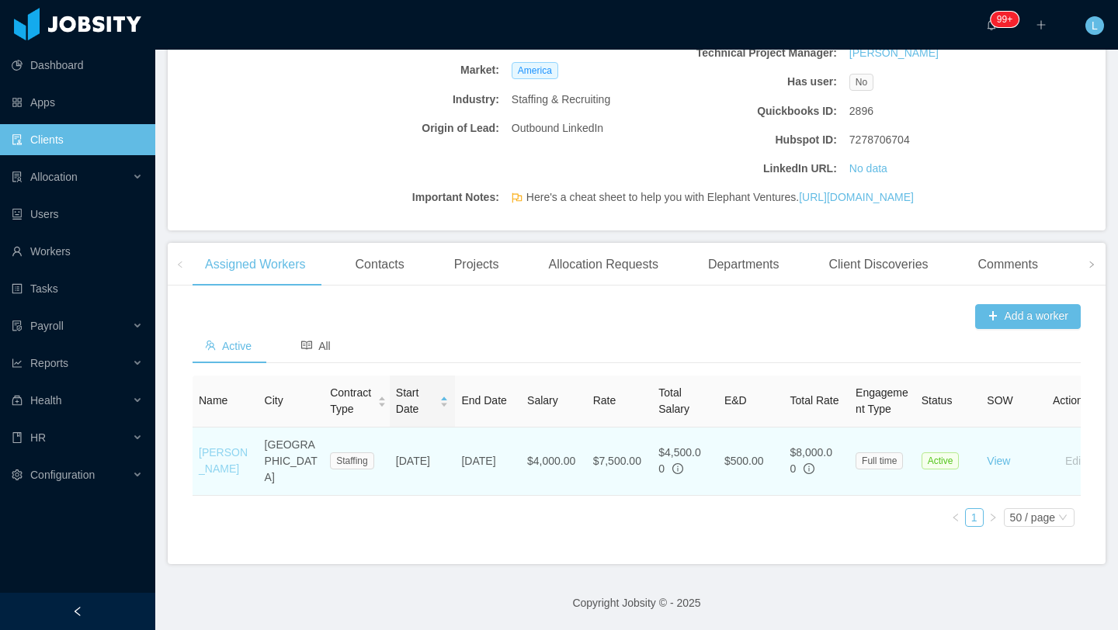
click at [223, 475] on link "[PERSON_NAME]" at bounding box center [223, 460] width 49 height 29
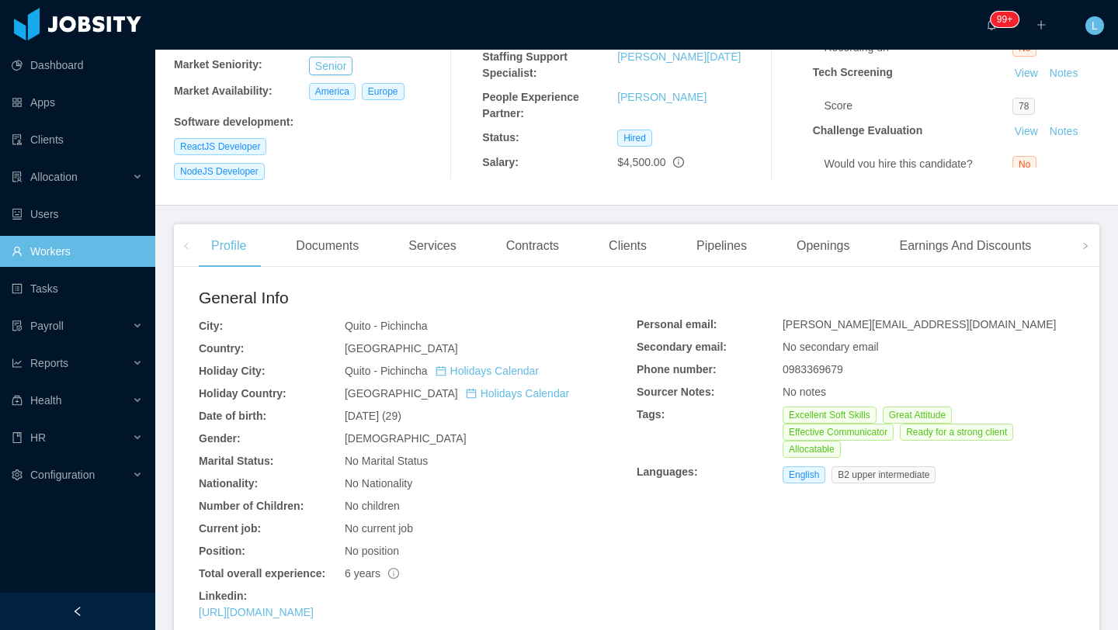
scroll to position [229, 0]
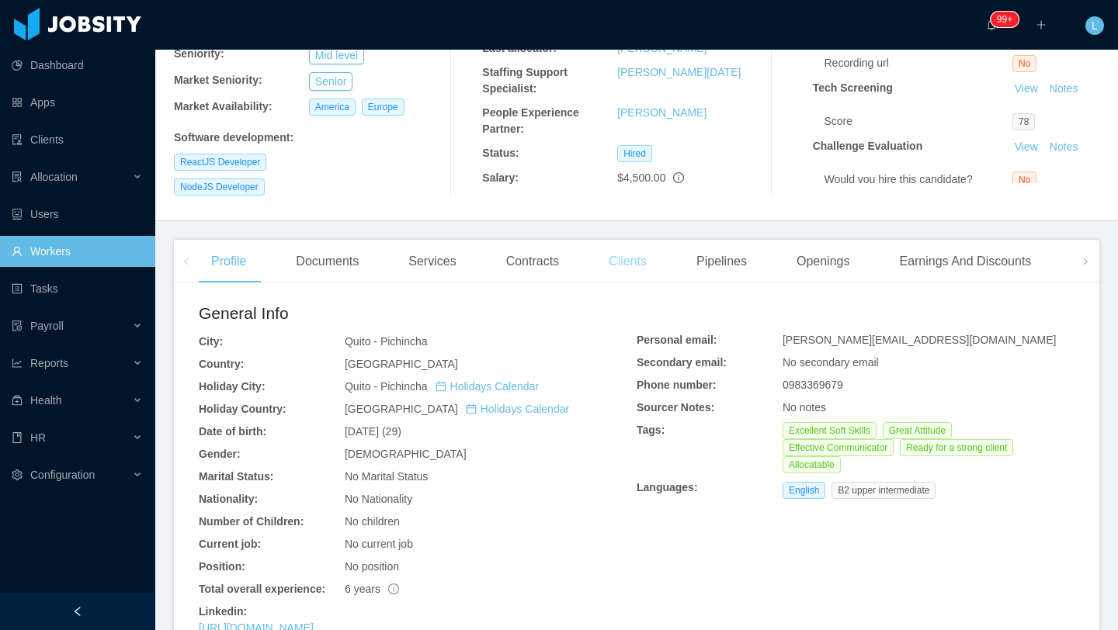
click at [636, 259] on div "Clients" at bounding box center [627, 261] width 63 height 43
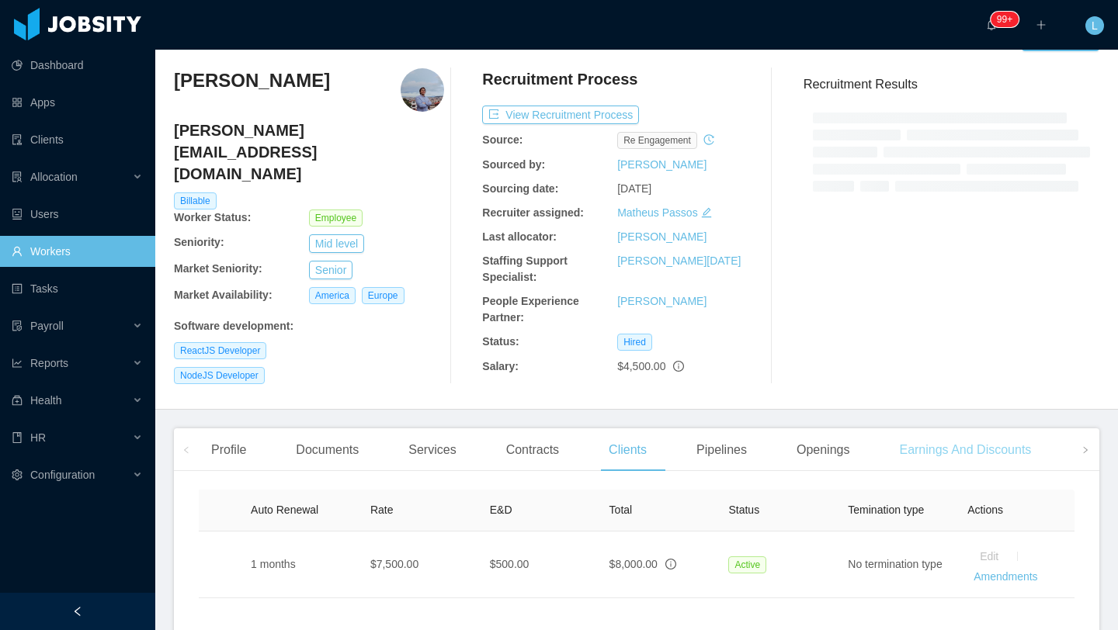
scroll to position [156, 0]
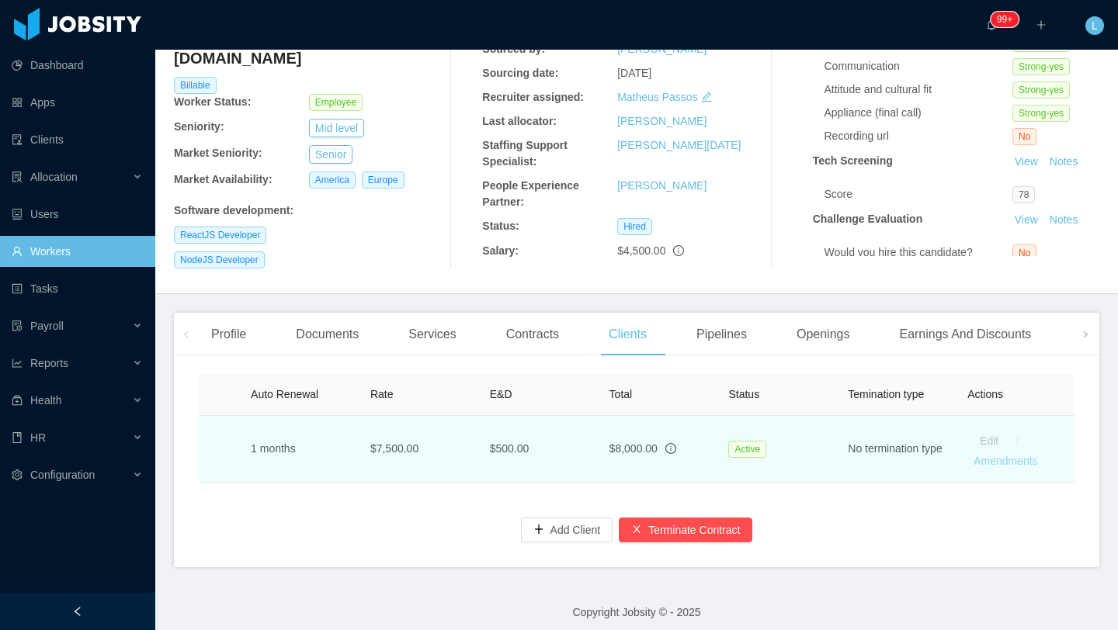
click at [990, 455] on link "Amendments" at bounding box center [1005, 461] width 64 height 12
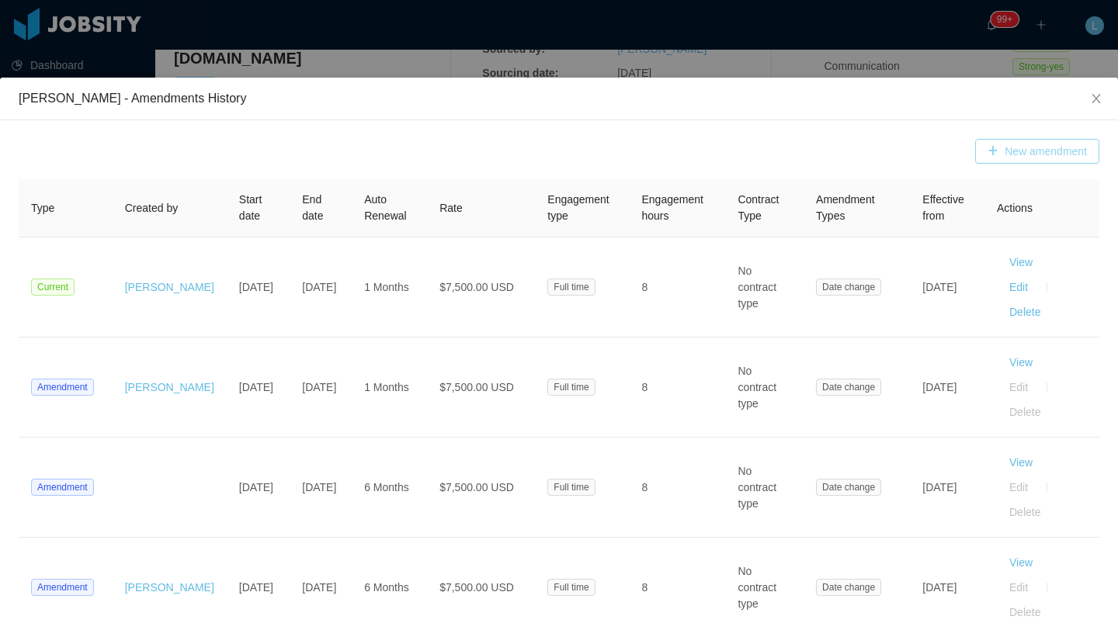
click at [1041, 159] on button "New amendment" at bounding box center [1037, 151] width 124 height 25
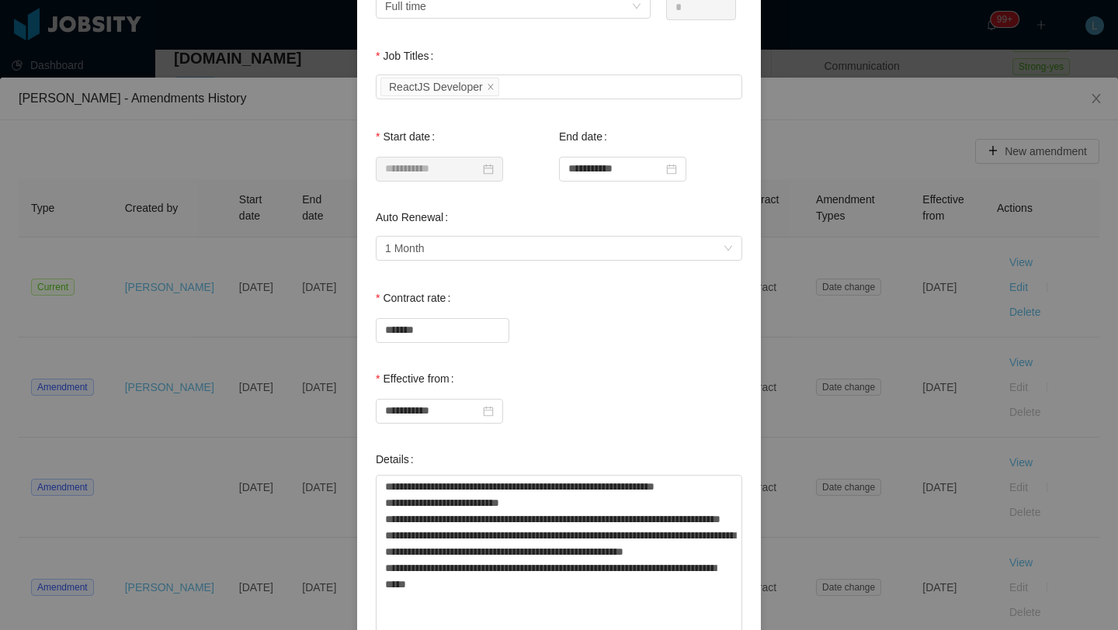
scroll to position [276, 0]
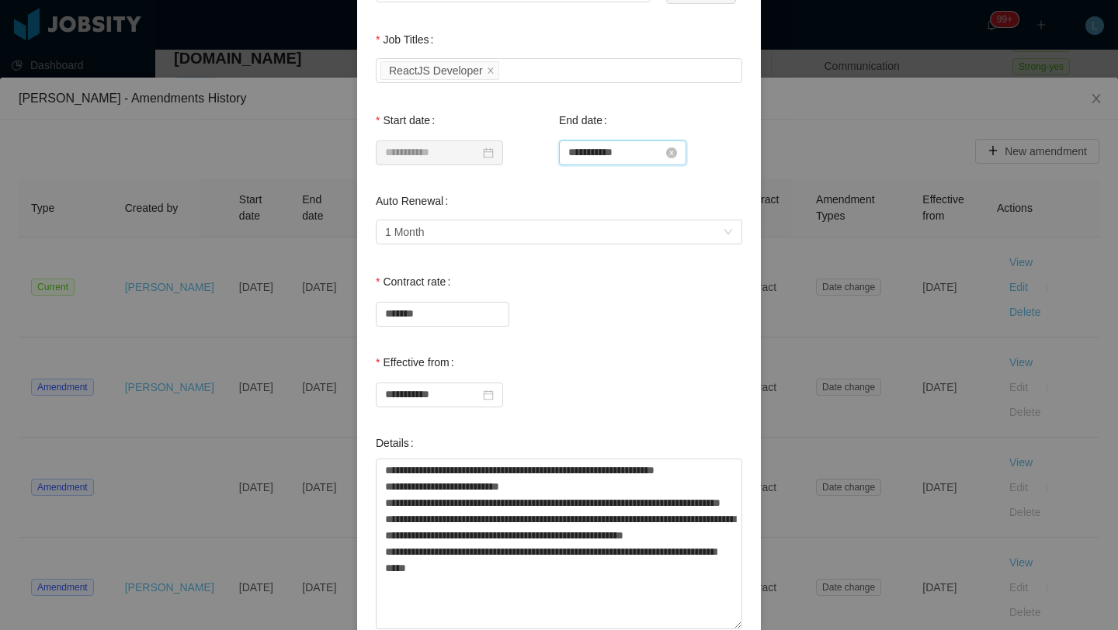
click at [666, 155] on input "**********" at bounding box center [622, 152] width 127 height 25
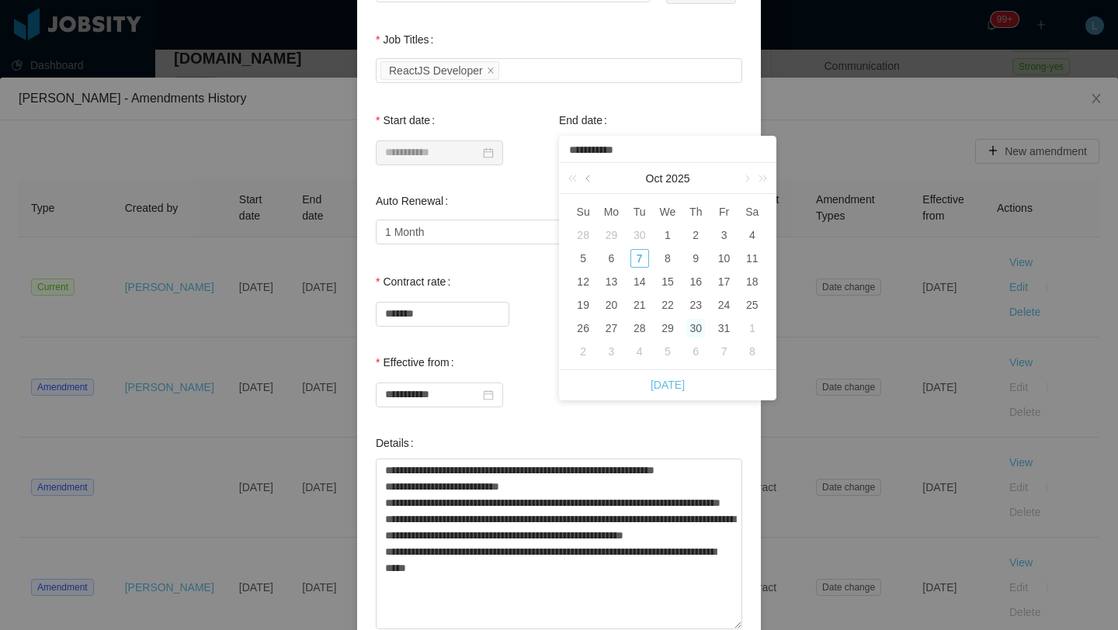
click at [587, 183] on link at bounding box center [589, 178] width 14 height 31
click at [587, 182] on link at bounding box center [589, 178] width 14 height 31
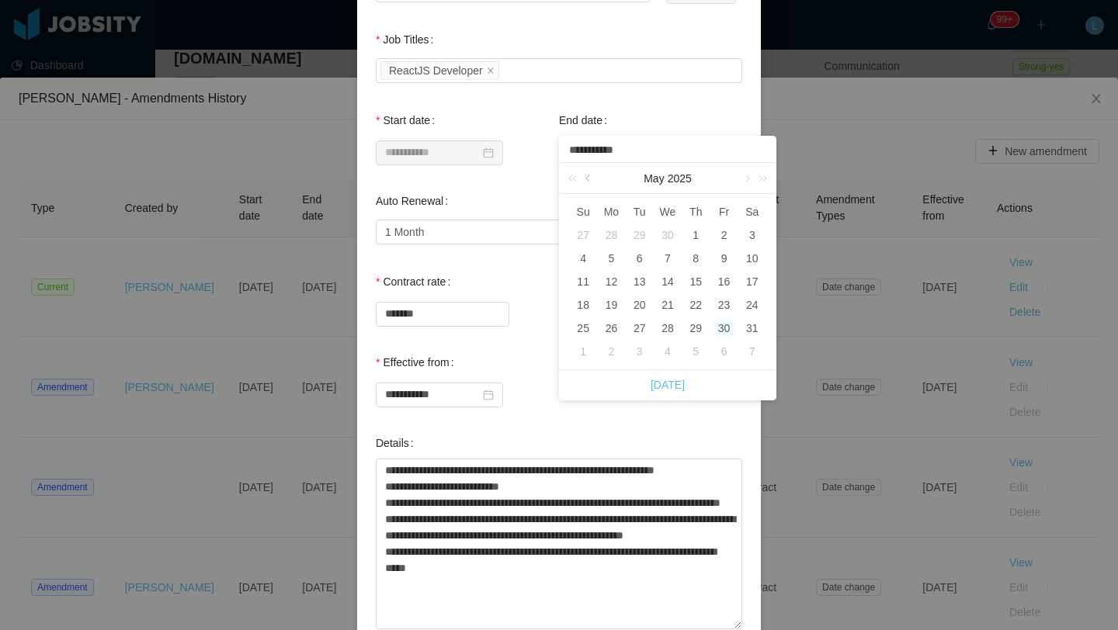
click at [587, 182] on link at bounding box center [589, 178] width 14 height 31
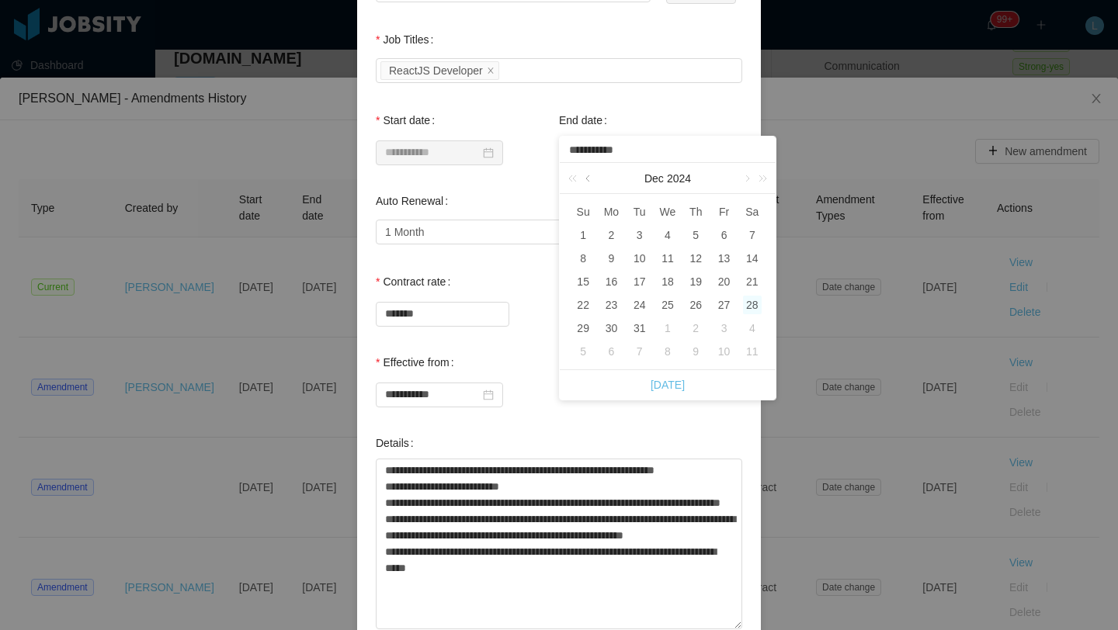
click at [587, 182] on link at bounding box center [589, 178] width 14 height 31
click at [693, 237] on div "1" at bounding box center [695, 235] width 19 height 19
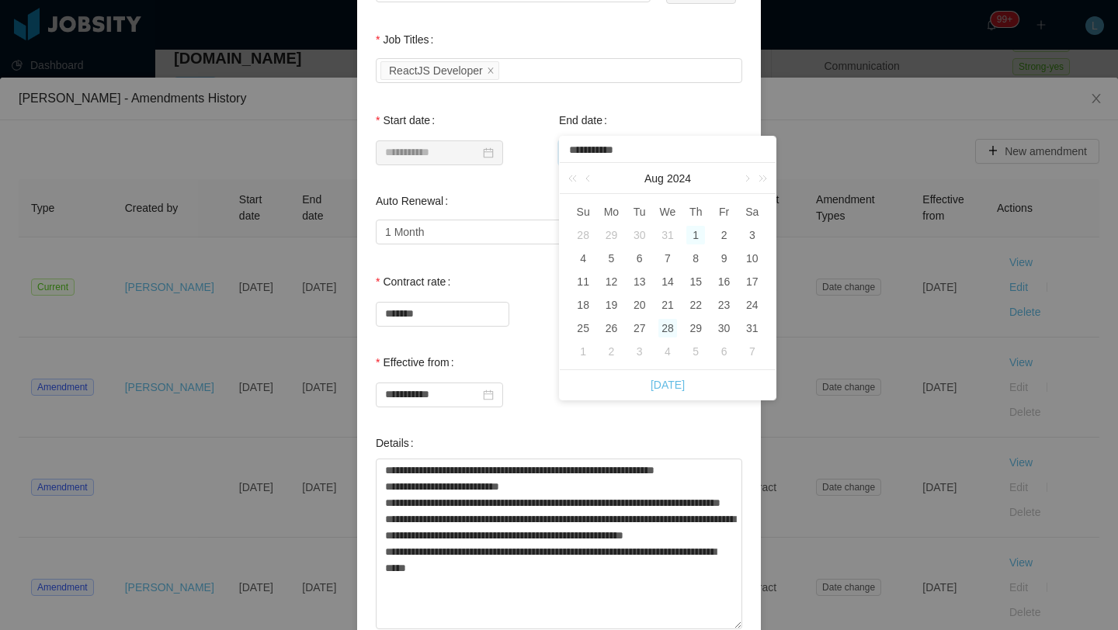
type input "**********"
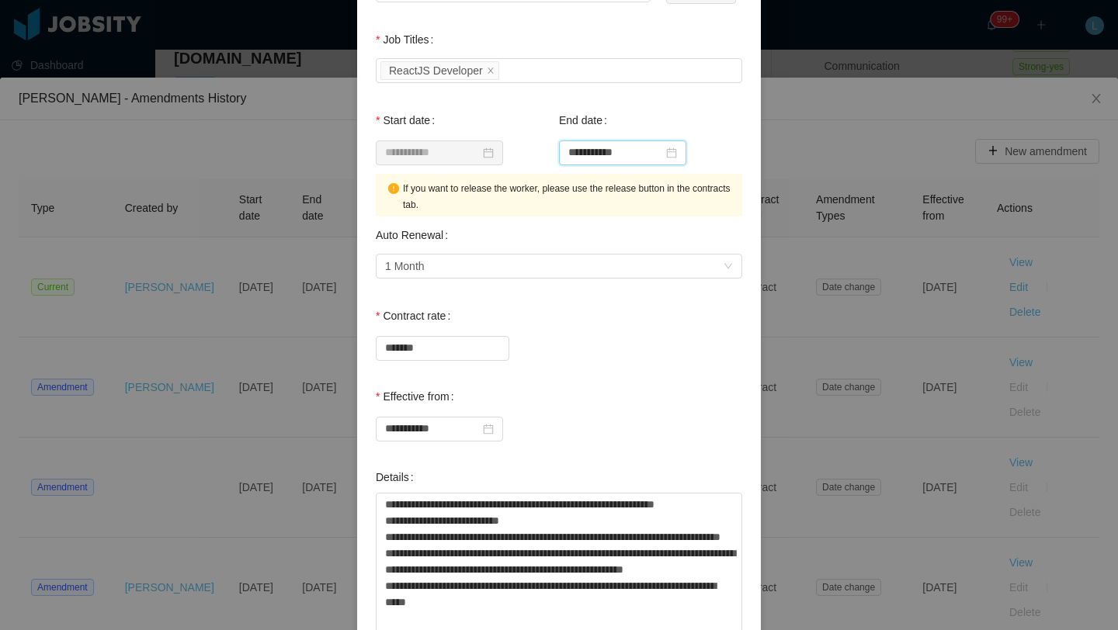
scroll to position [296, 0]
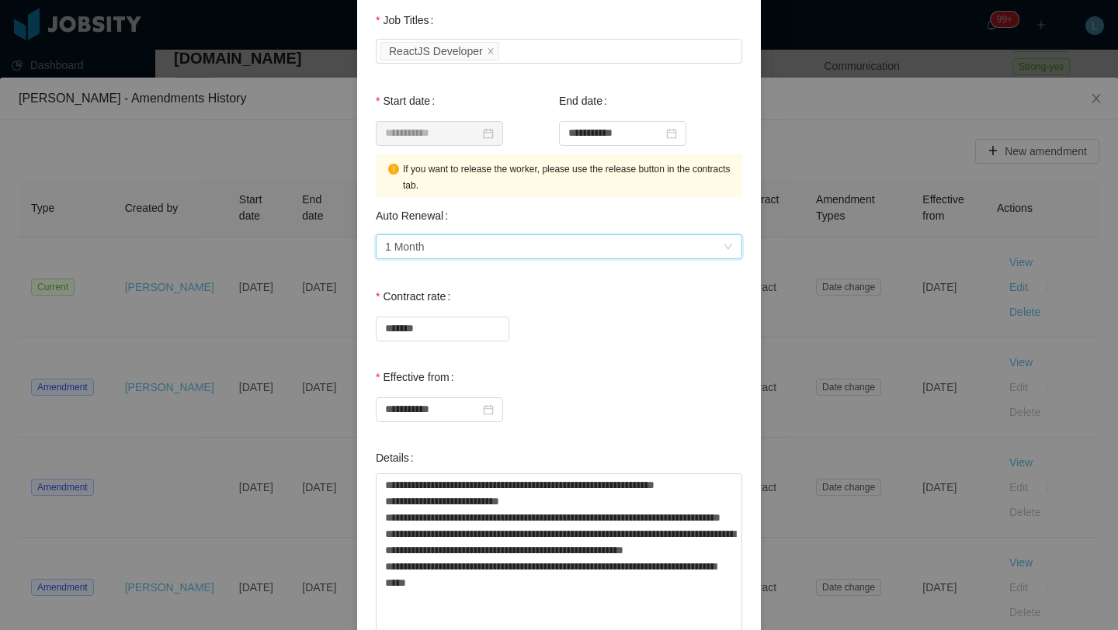
click at [576, 251] on div "1 Month" at bounding box center [554, 246] width 338 height 23
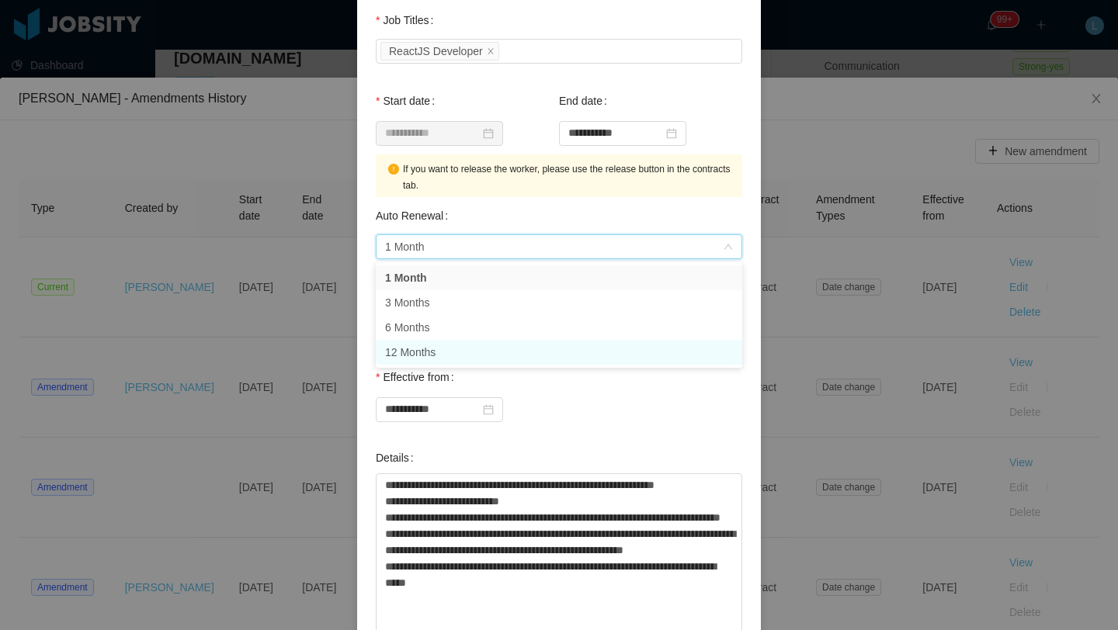
click at [488, 348] on li "12 Months" at bounding box center [559, 352] width 366 height 25
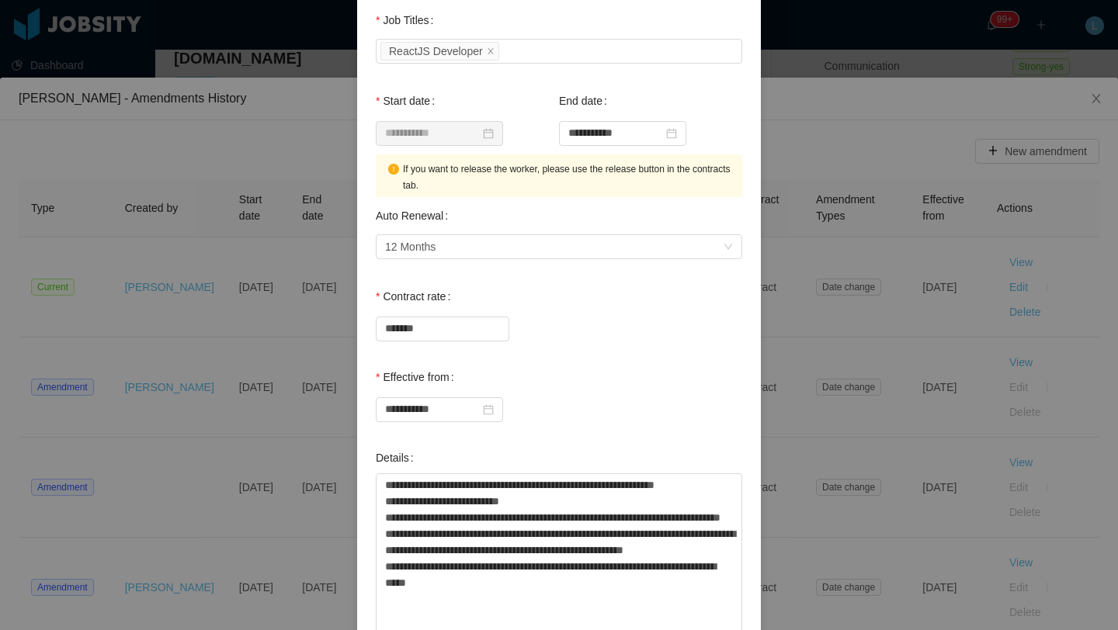
click at [645, 383] on div "**********" at bounding box center [559, 393] width 366 height 62
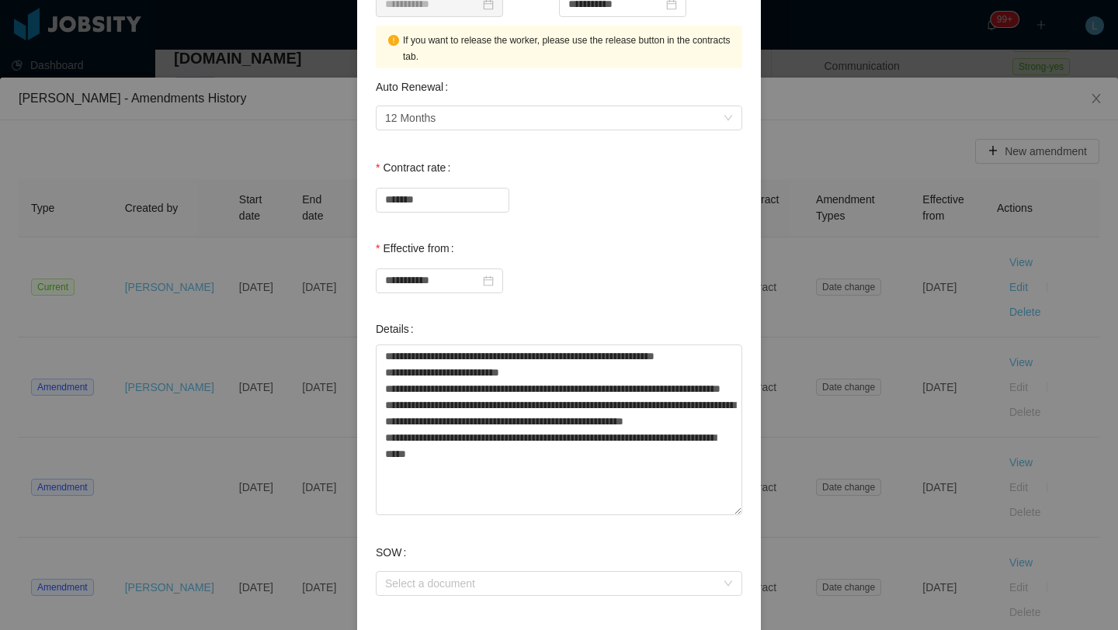
scroll to position [490, 0]
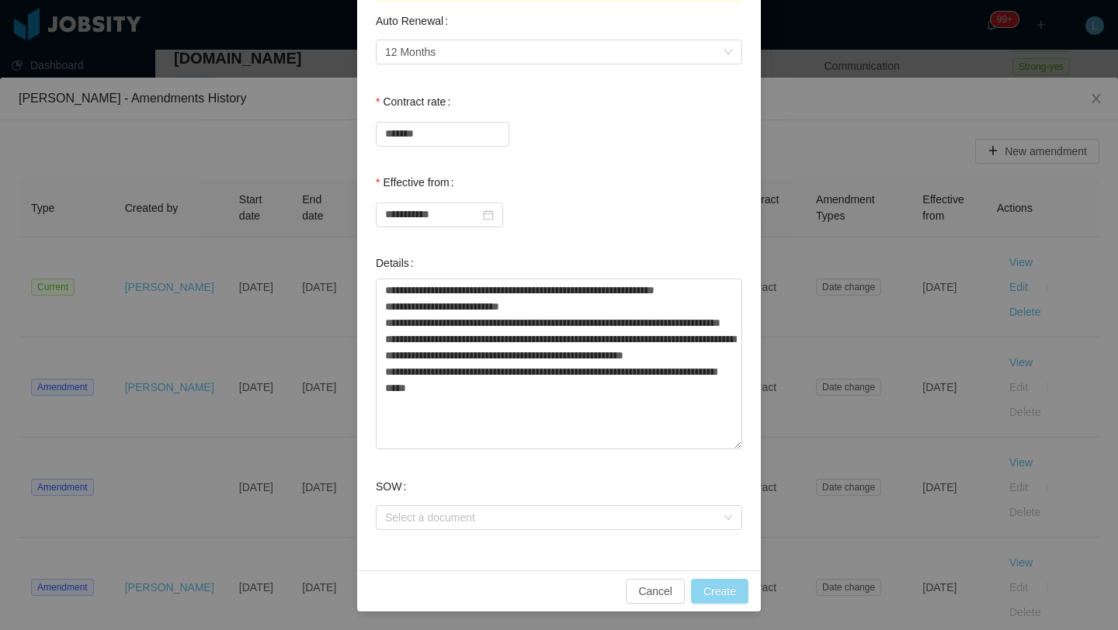
click at [717, 592] on button "Create" at bounding box center [719, 591] width 57 height 25
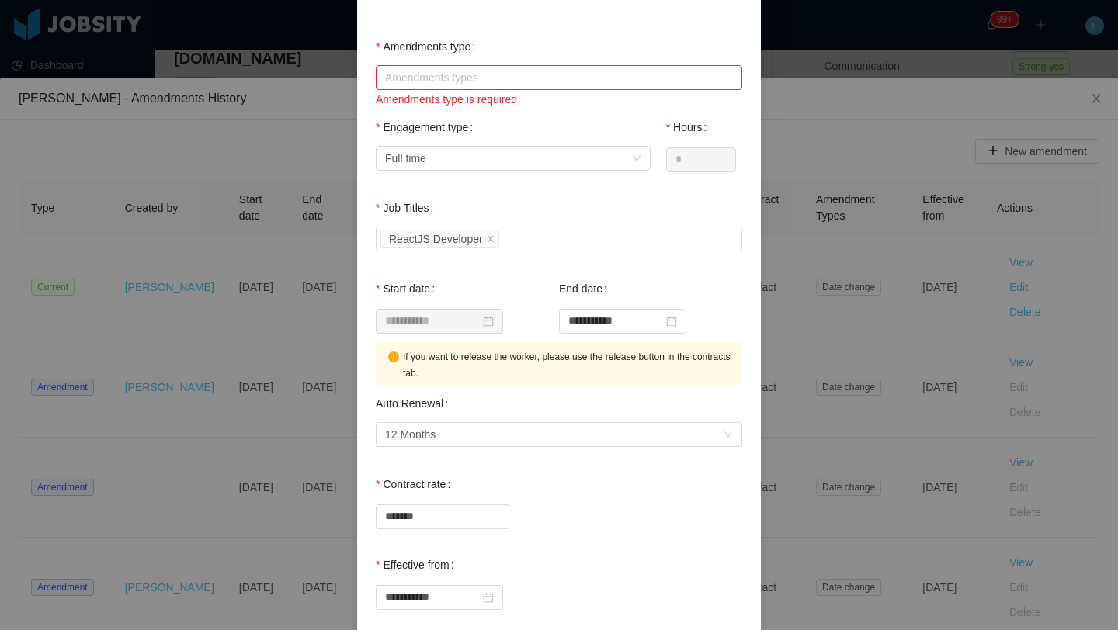
scroll to position [0, 0]
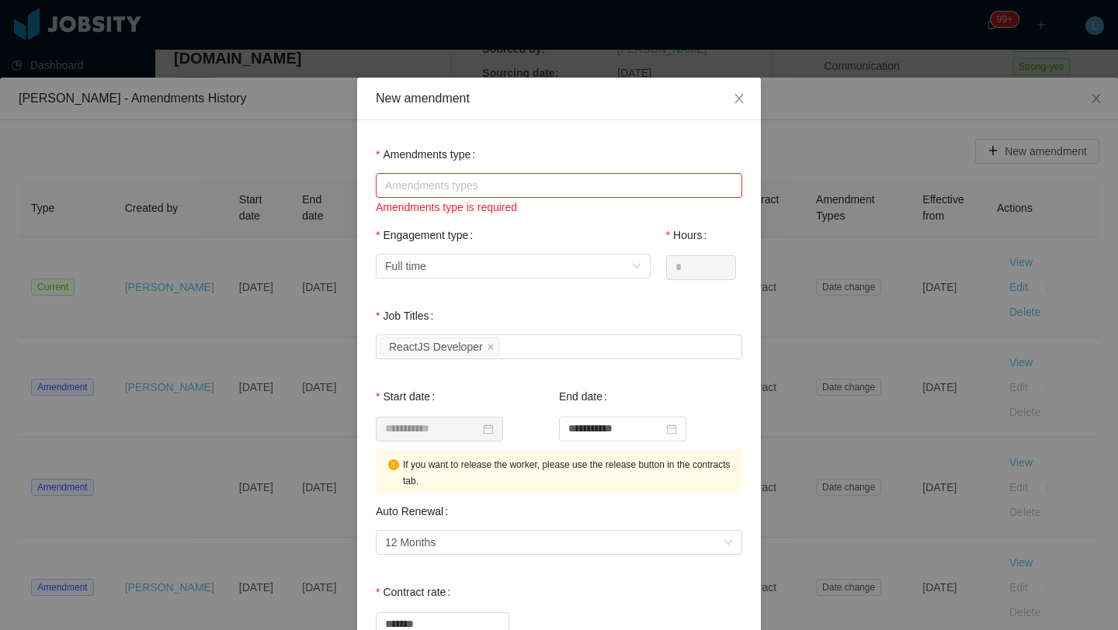
click at [594, 183] on div "Amendments types" at bounding box center [555, 186] width 341 height 16
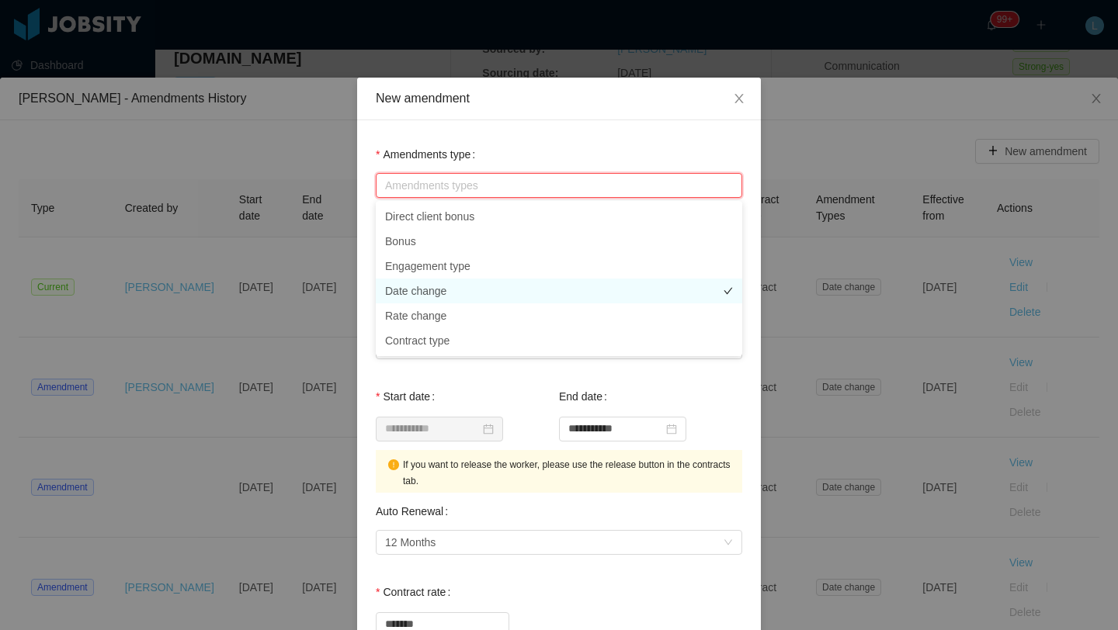
click at [473, 293] on li "Date change" at bounding box center [559, 291] width 366 height 25
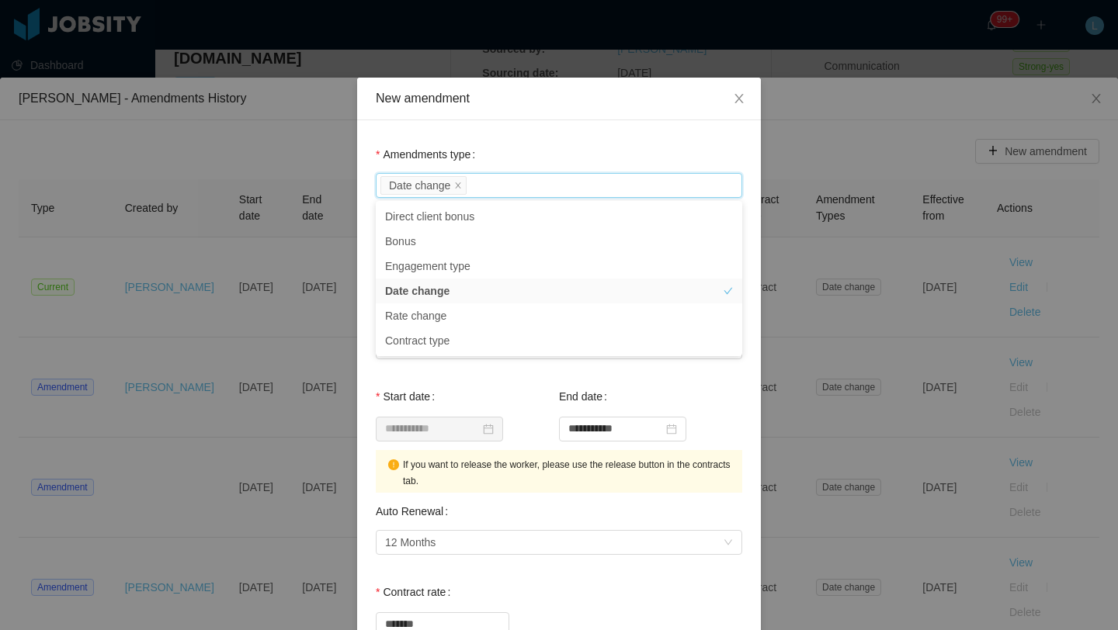
click at [601, 374] on div "Job Titles Select Job Titles ReactJS Developer" at bounding box center [559, 340] width 366 height 81
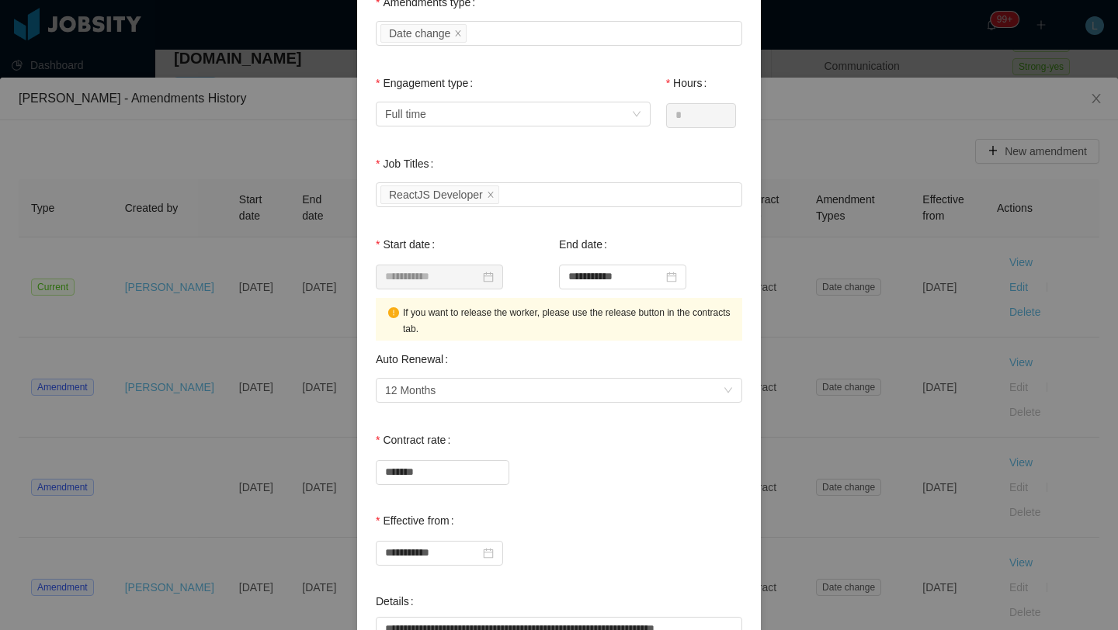
scroll to position [490, 0]
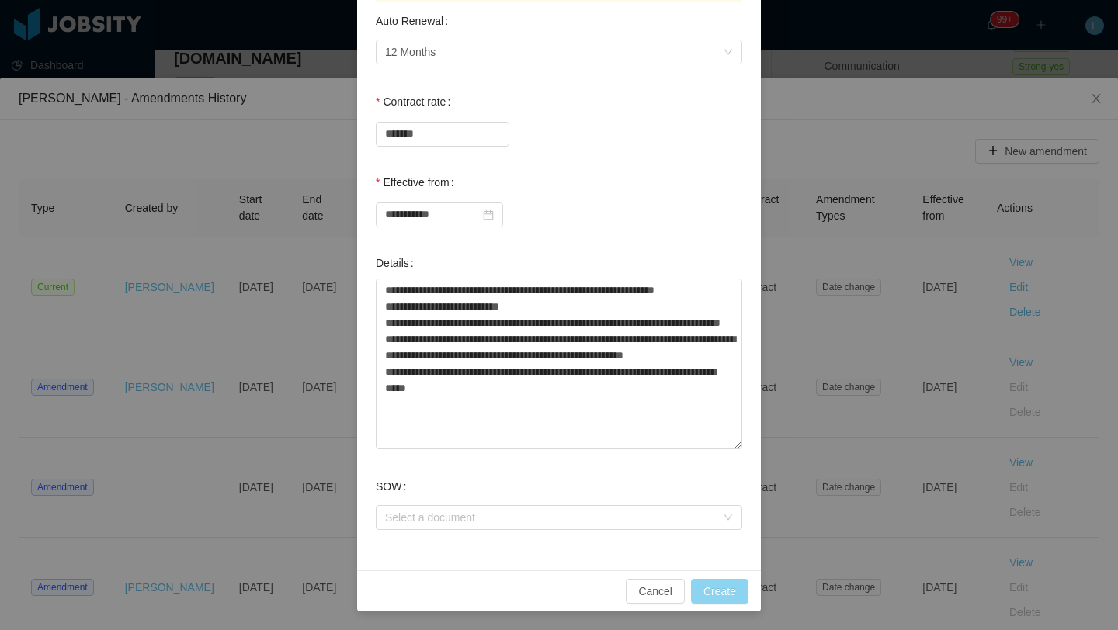
click at [720, 593] on button "Create" at bounding box center [719, 591] width 57 height 25
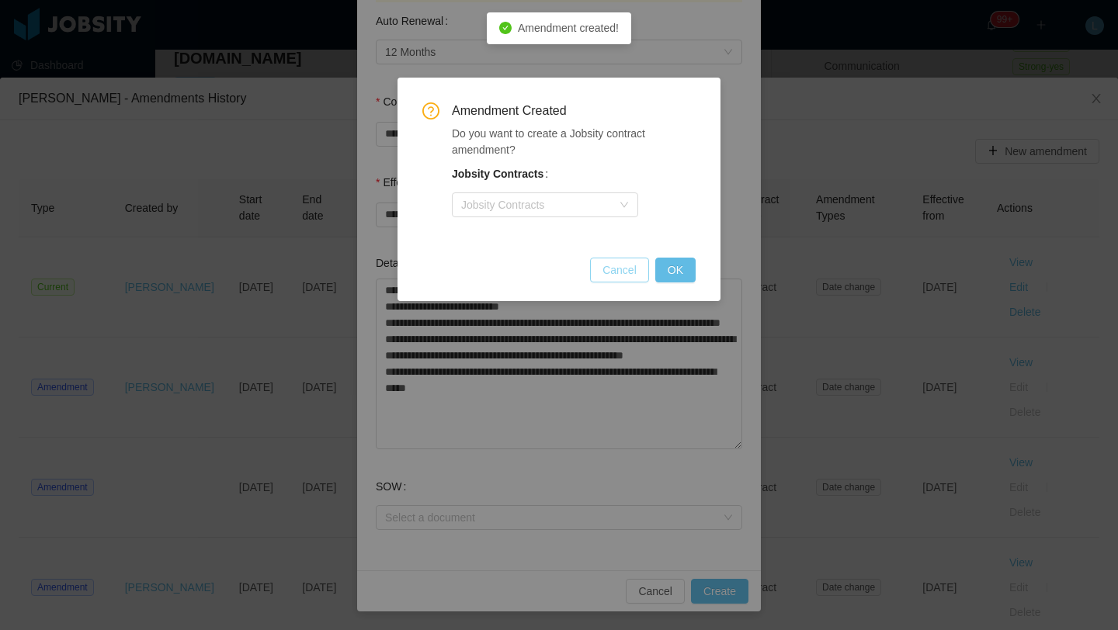
click at [613, 276] on button "Cancel" at bounding box center [619, 270] width 59 height 25
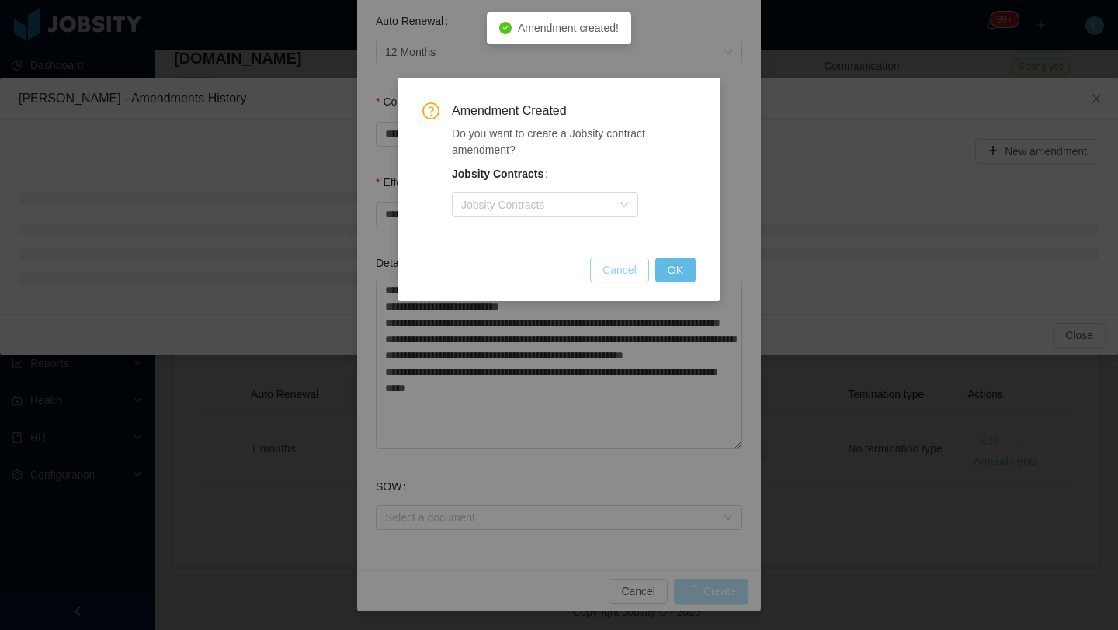
scroll to position [379, 0]
